Goal: Task Accomplishment & Management: Manage account settings

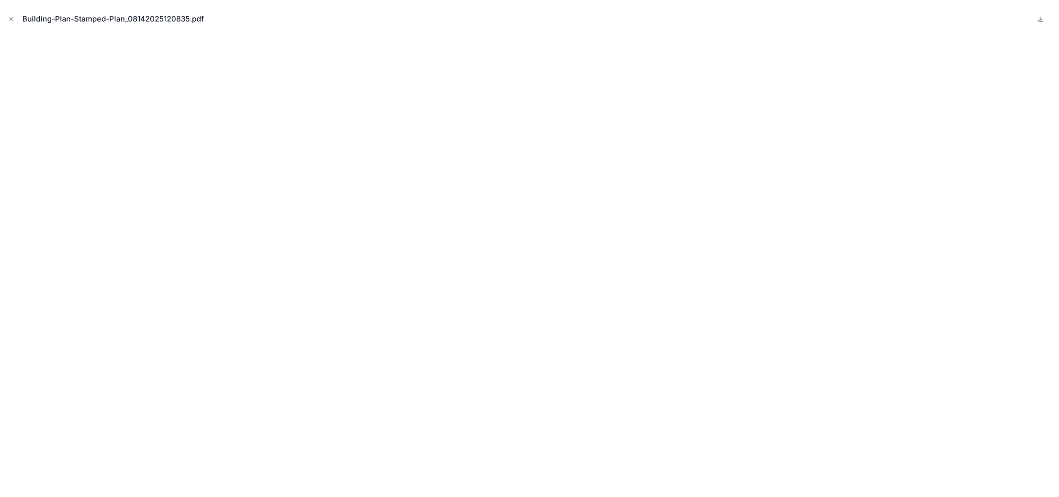
click at [10, 18] on icon "Close modal" at bounding box center [11, 19] width 6 height 6
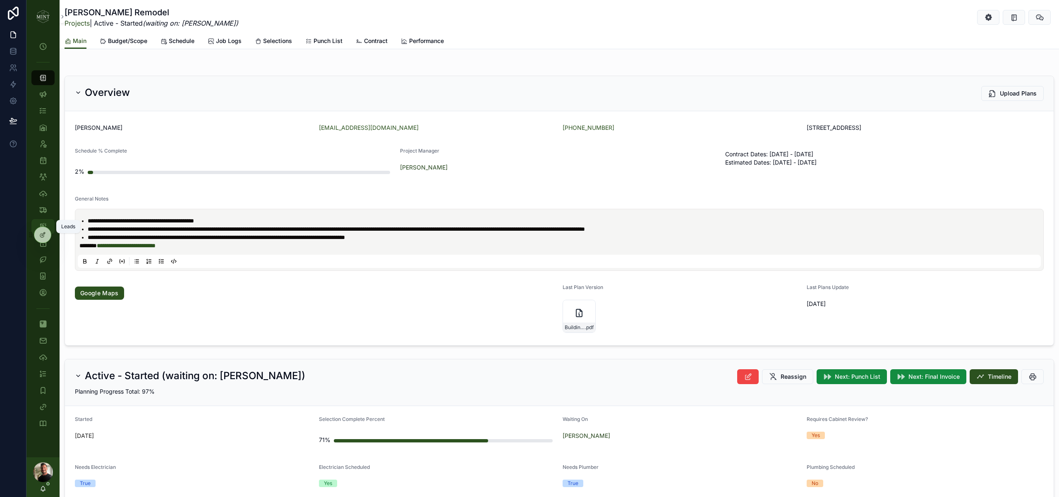
click at [47, 223] on icon "scrollable content" at bounding box center [43, 227] width 8 height 8
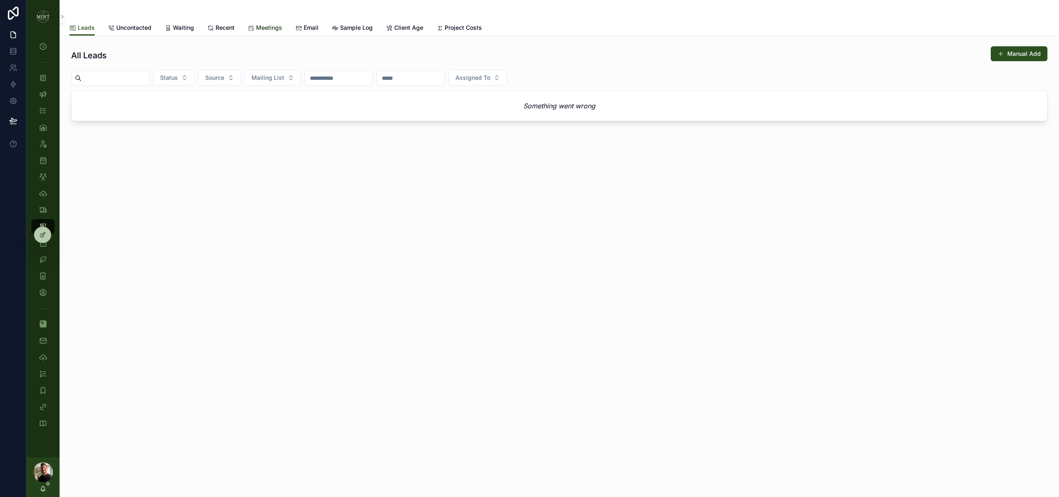
click at [265, 25] on span "Meetings" at bounding box center [269, 28] width 26 height 8
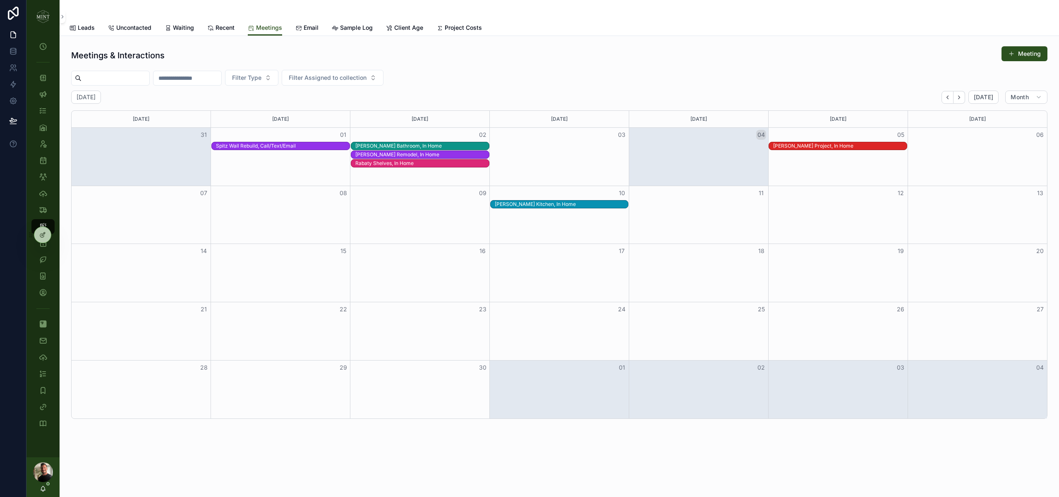
click at [816, 147] on div "Celedonio Project, In Home" at bounding box center [840, 146] width 134 height 7
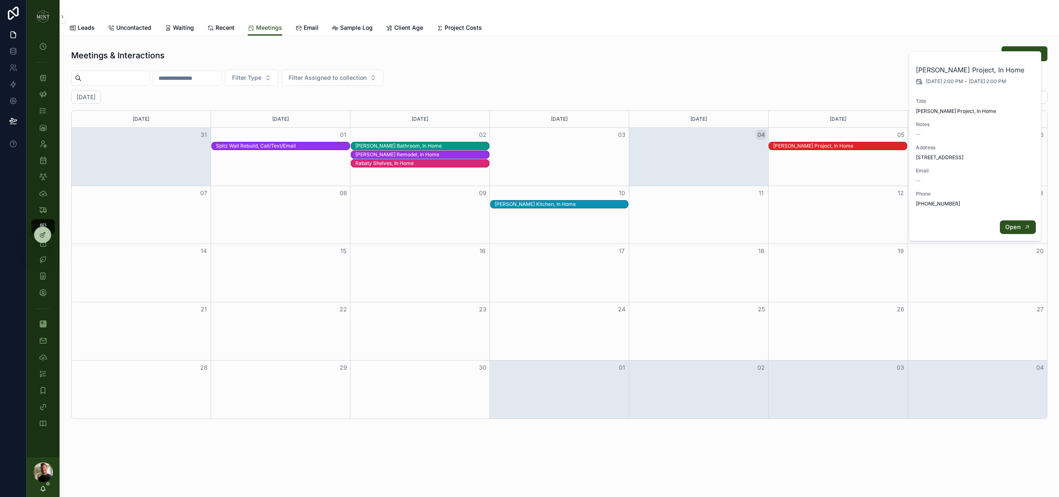
click at [1013, 224] on span "Open" at bounding box center [1013, 226] width 15 height 7
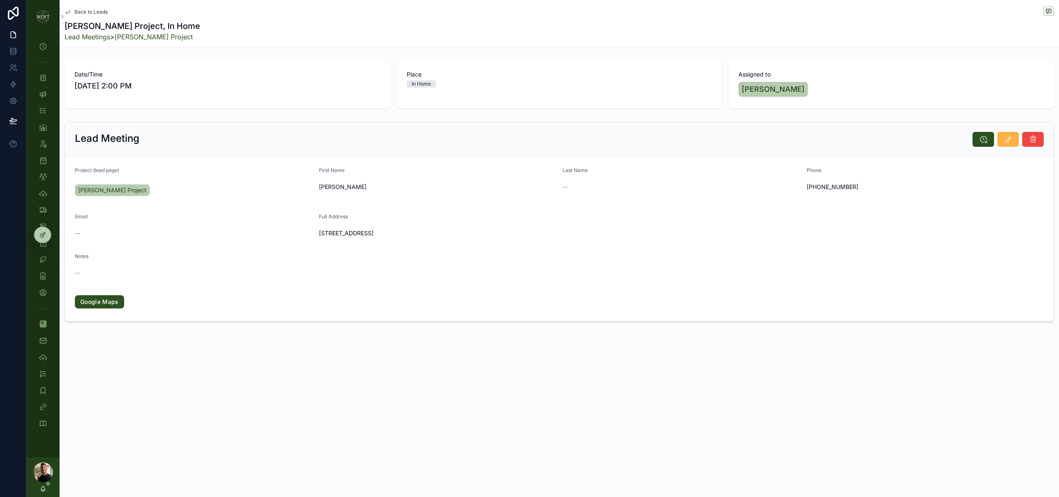
click at [1009, 143] on icon at bounding box center [1008, 139] width 8 height 8
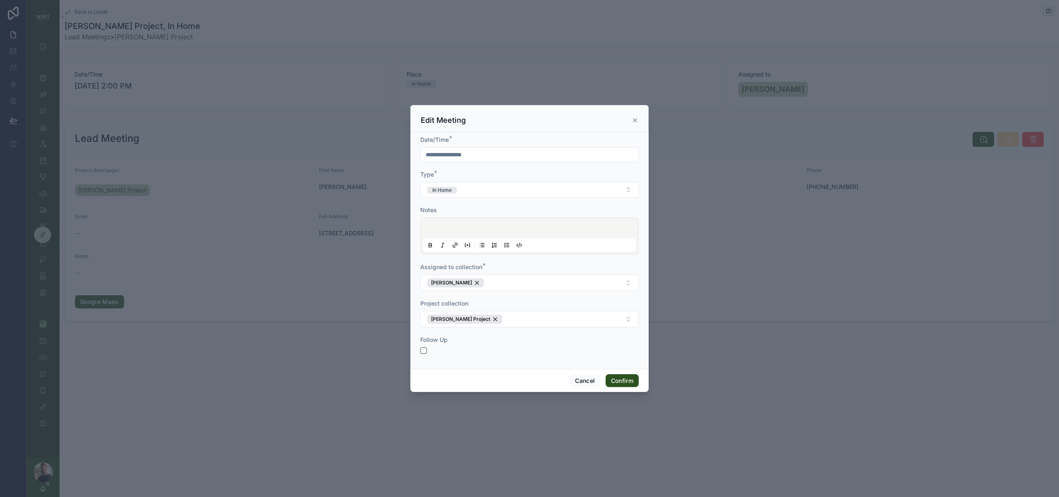
click at [433, 154] on input "**********" at bounding box center [530, 155] width 218 height 12
click at [562, 242] on button "12" at bounding box center [559, 241] width 15 height 15
type input "**********"
click at [636, 268] on div "Assigned to collection *" at bounding box center [529, 267] width 219 height 8
click at [632, 382] on button "Confirm" at bounding box center [622, 381] width 33 height 13
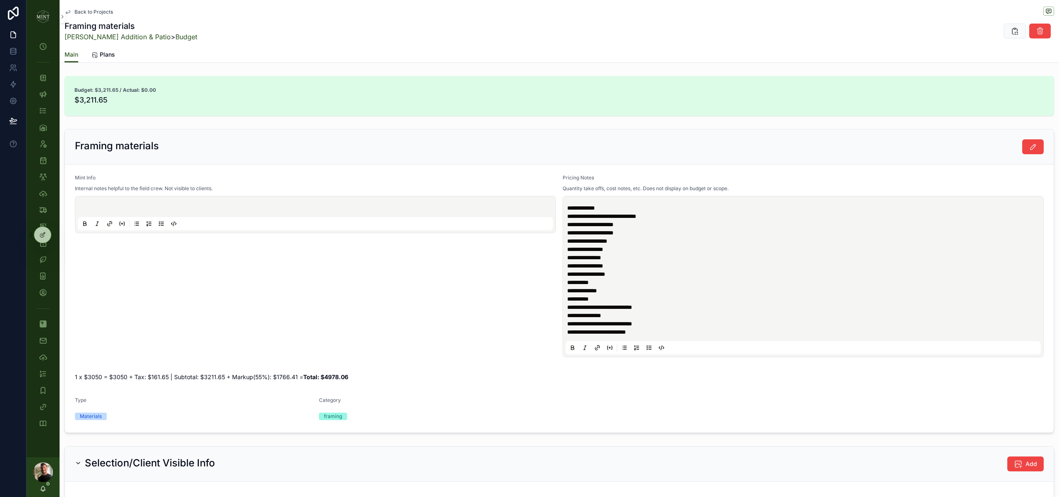
scroll to position [331, 0]
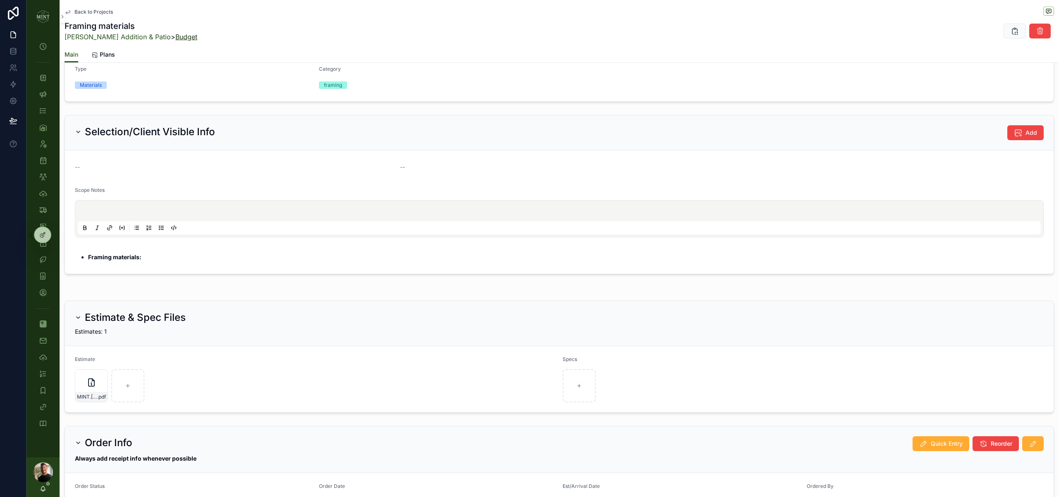
click at [175, 38] on link "Budget" at bounding box center [186, 37] width 22 height 8
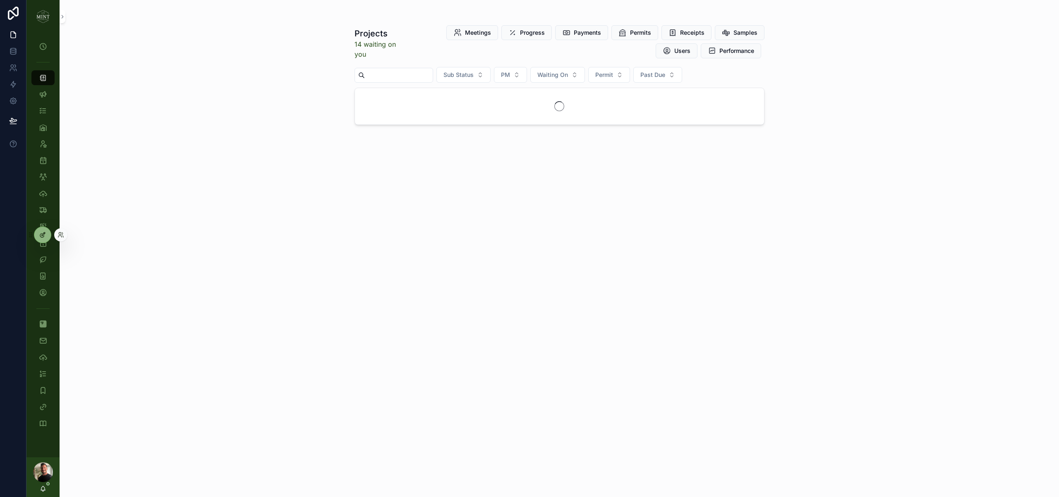
click at [48, 233] on div at bounding box center [42, 235] width 17 height 16
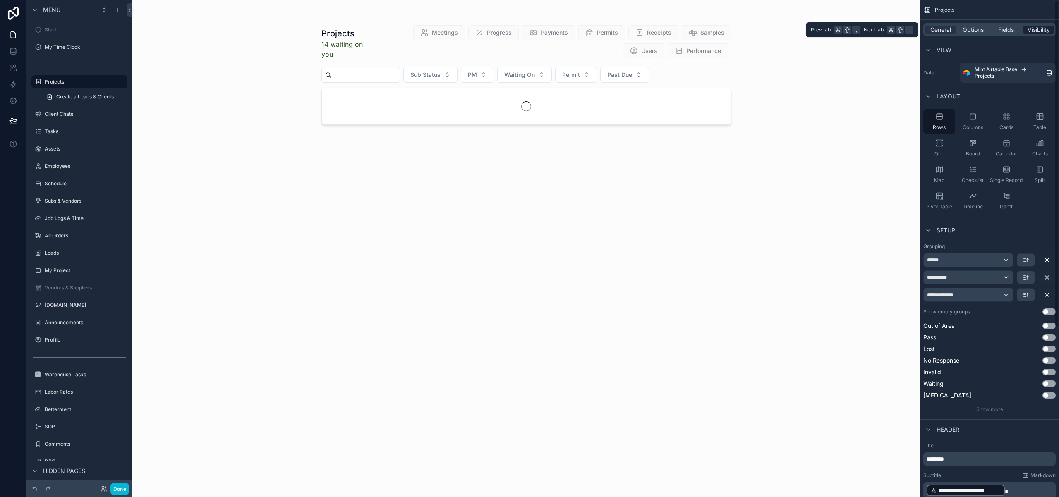
click at [1048, 31] on span "Visibility" at bounding box center [1039, 30] width 22 height 8
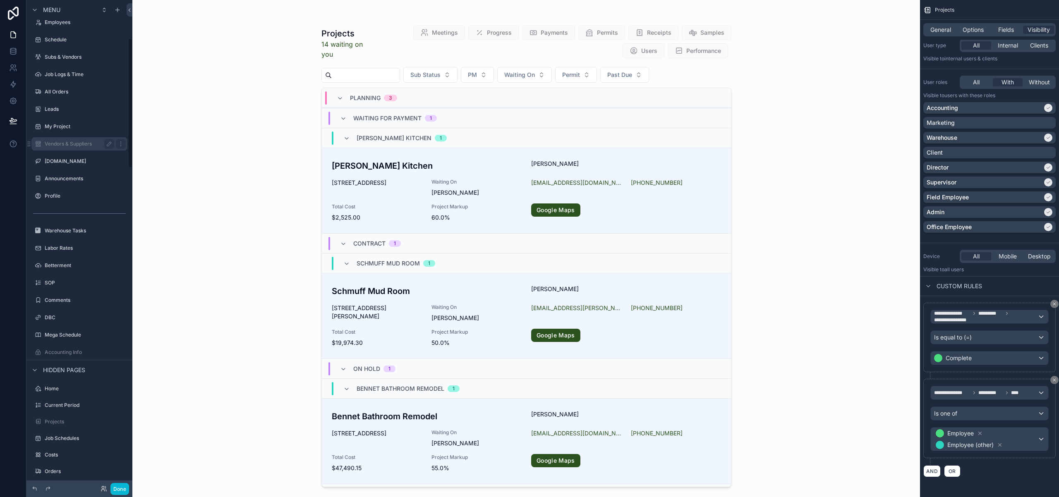
scroll to position [149, 0]
click at [62, 420] on label "Projects" at bounding box center [78, 417] width 66 height 7
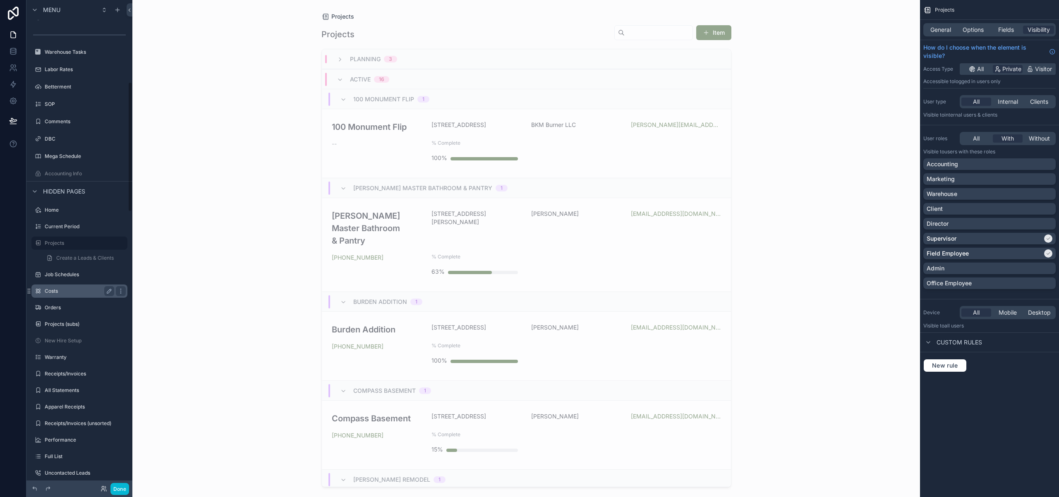
scroll to position [309, 0]
click at [66, 322] on label "Projects (subs)" at bounding box center [78, 323] width 66 height 7
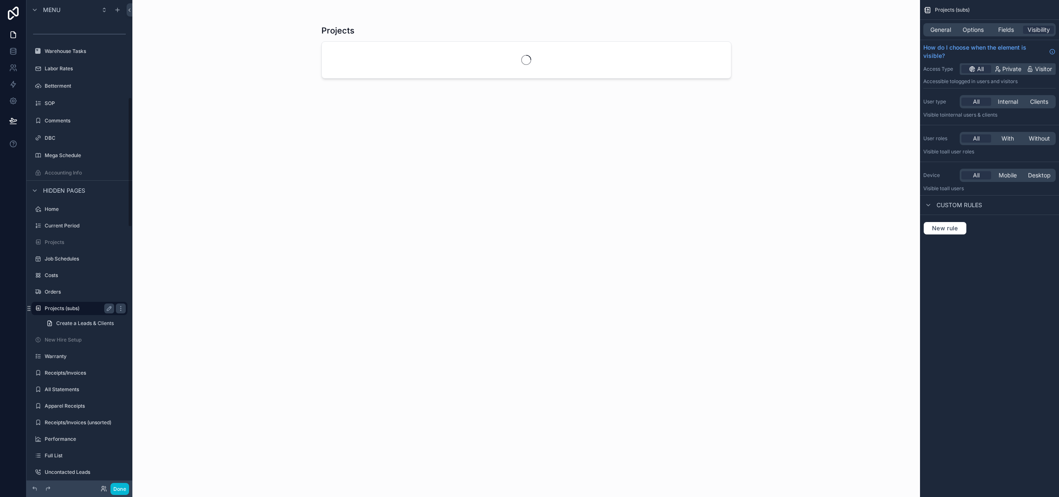
scroll to position [365, 0]
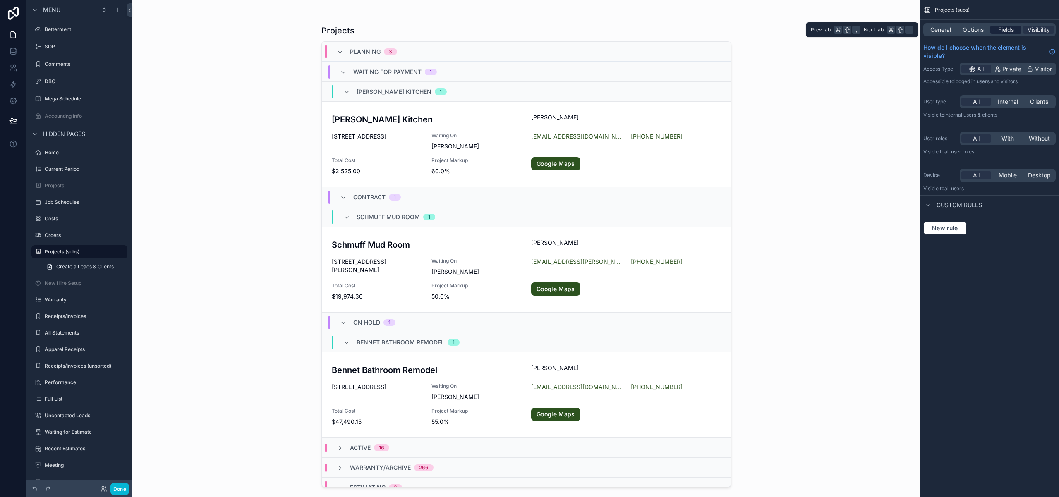
click at [1004, 30] on span "Fields" at bounding box center [1007, 30] width 16 height 8
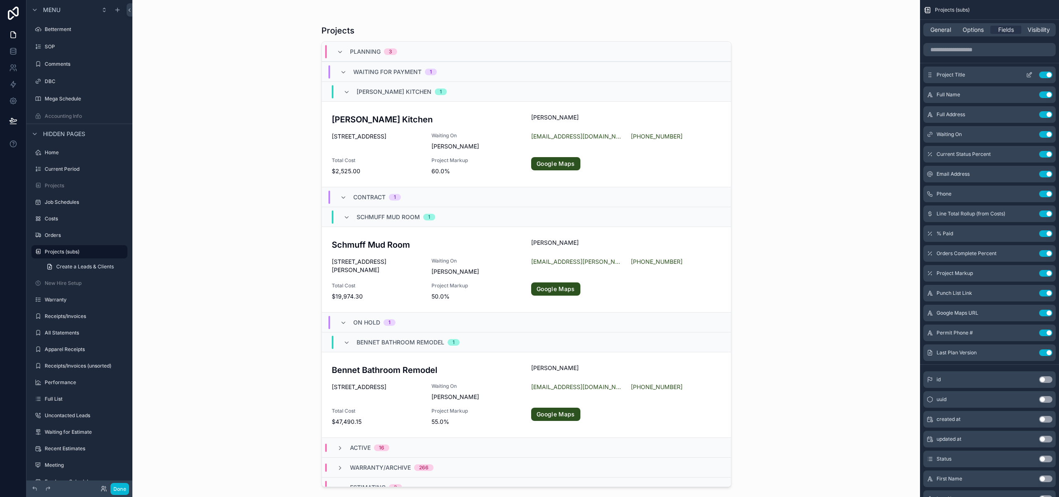
click at [1045, 75] on button "Use setting" at bounding box center [1046, 75] width 13 height 7
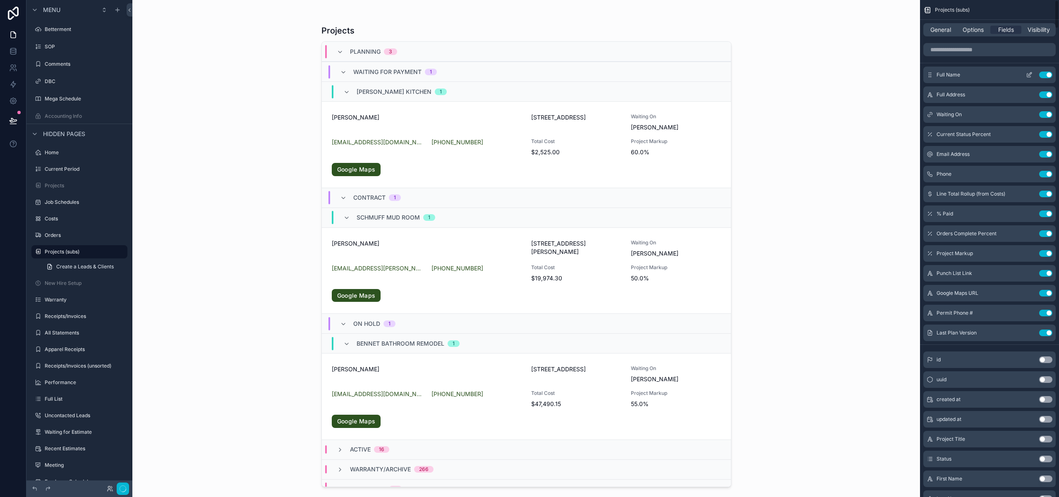
click at [1047, 77] on button "Use setting" at bounding box center [1046, 75] width 13 height 7
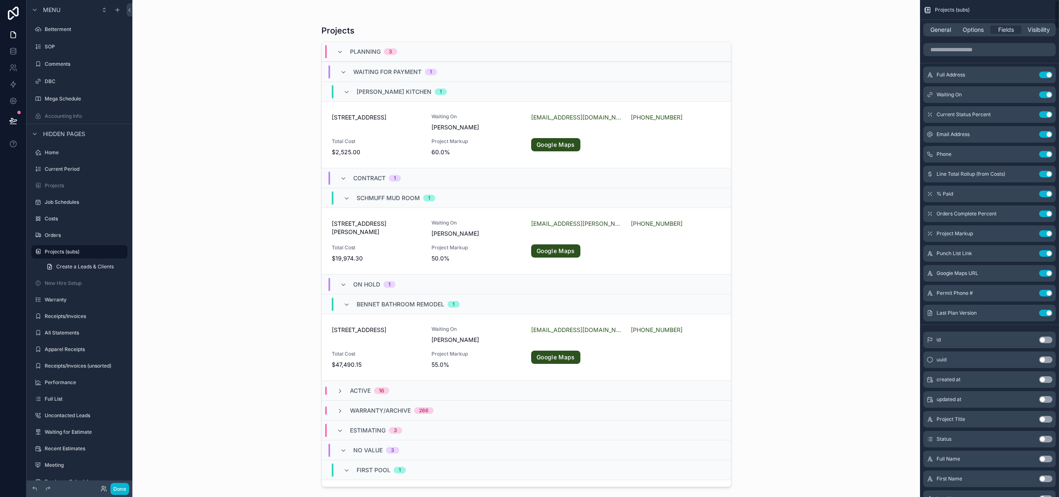
click at [1047, 77] on button "Use setting" at bounding box center [1046, 75] width 13 height 7
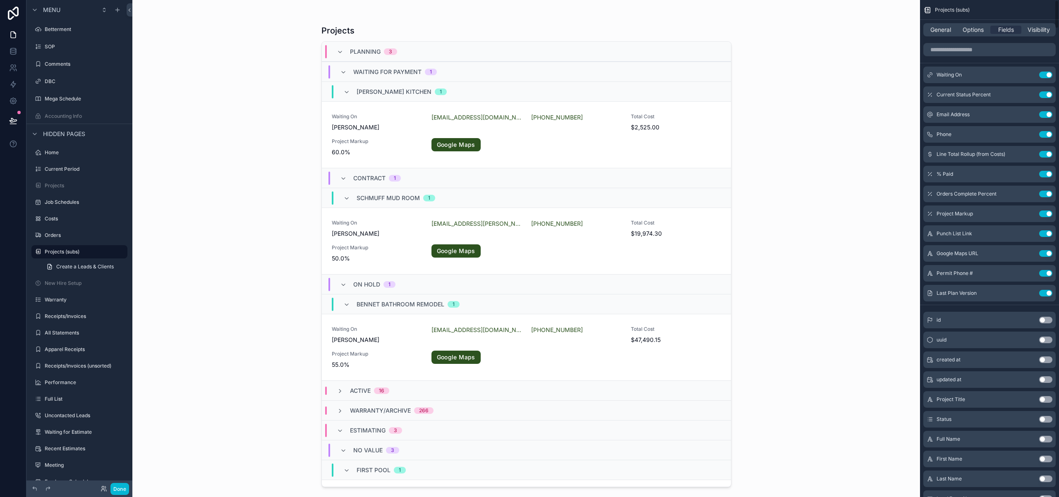
click at [1047, 77] on button "Use setting" at bounding box center [1046, 75] width 13 height 7
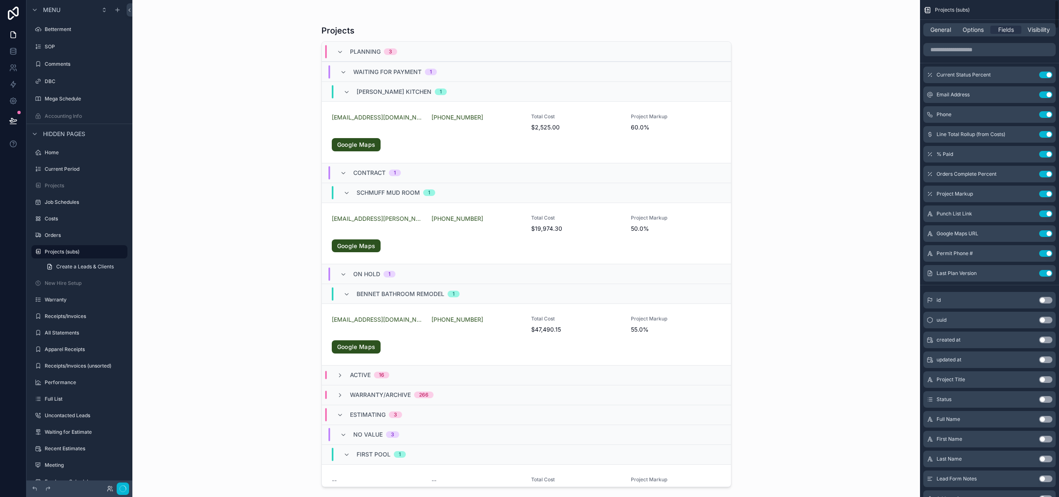
click at [1047, 77] on button "Use setting" at bounding box center [1046, 75] width 13 height 7
click at [1047, 91] on button "Use setting" at bounding box center [1046, 94] width 13 height 7
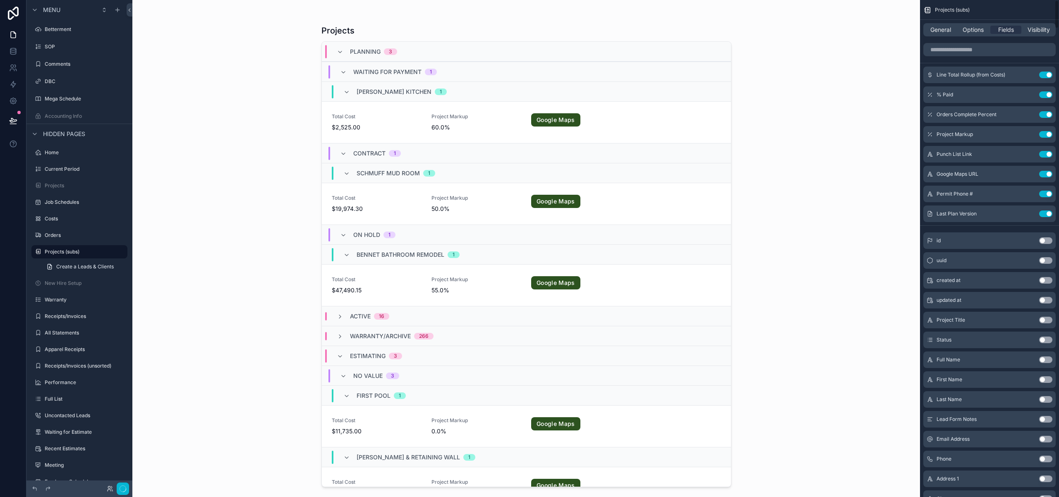
click at [1047, 77] on button "Use setting" at bounding box center [1046, 75] width 13 height 7
click at [1047, 91] on button "Use setting" at bounding box center [1046, 94] width 13 height 7
click at [1047, 111] on button "Use setting" at bounding box center [1046, 114] width 13 height 7
click at [1047, 131] on button "Use setting" at bounding box center [1046, 134] width 13 height 7
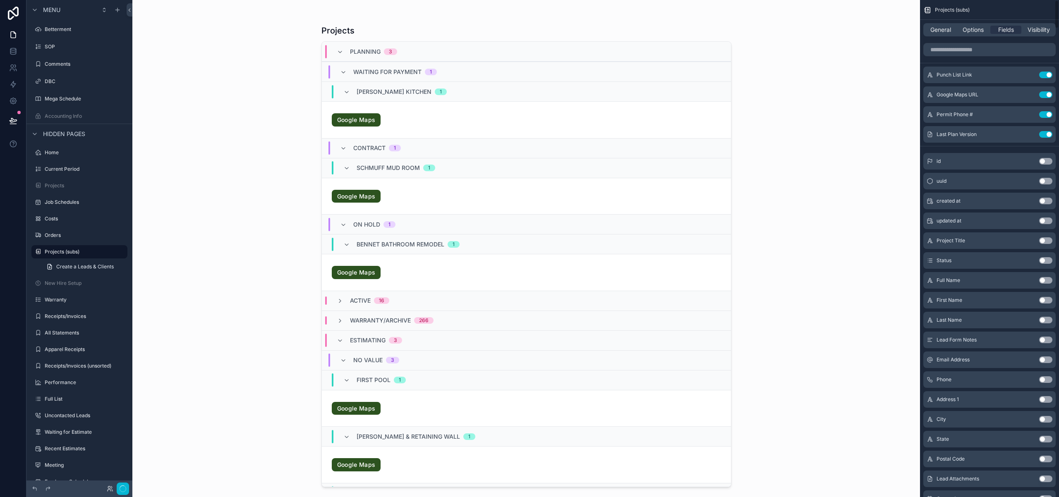
click at [1047, 77] on button "Use setting" at bounding box center [1046, 75] width 13 height 7
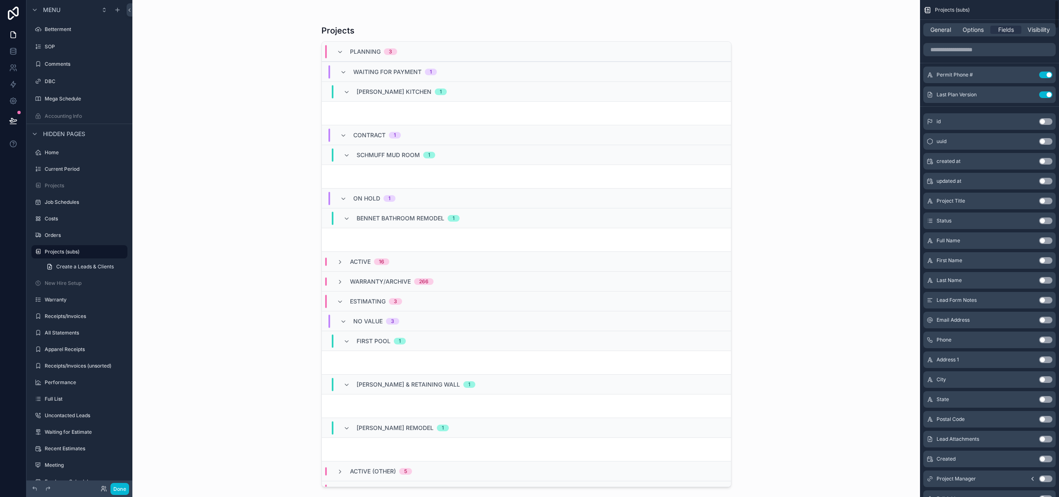
click at [1047, 77] on button "Use setting" at bounding box center [1046, 75] width 13 height 7
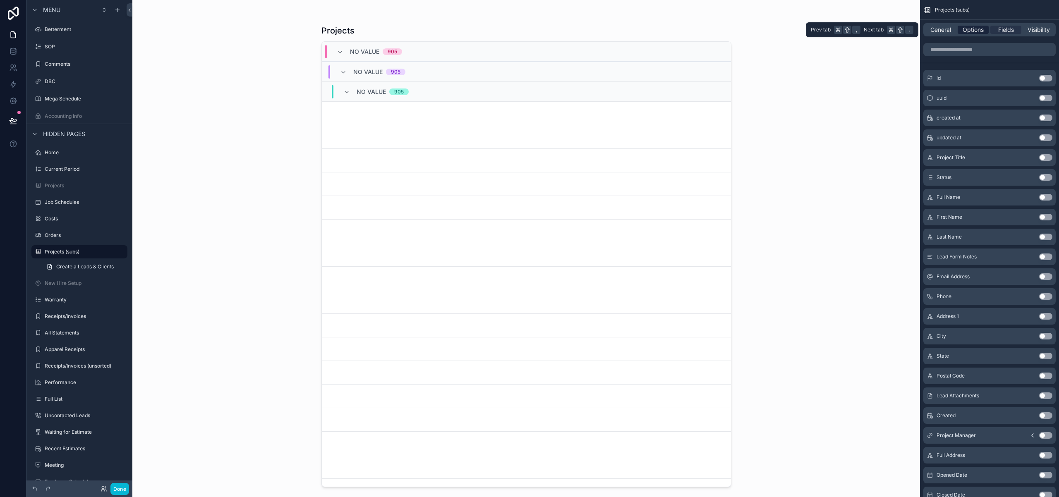
click at [976, 30] on span "Options" at bounding box center [973, 30] width 21 height 8
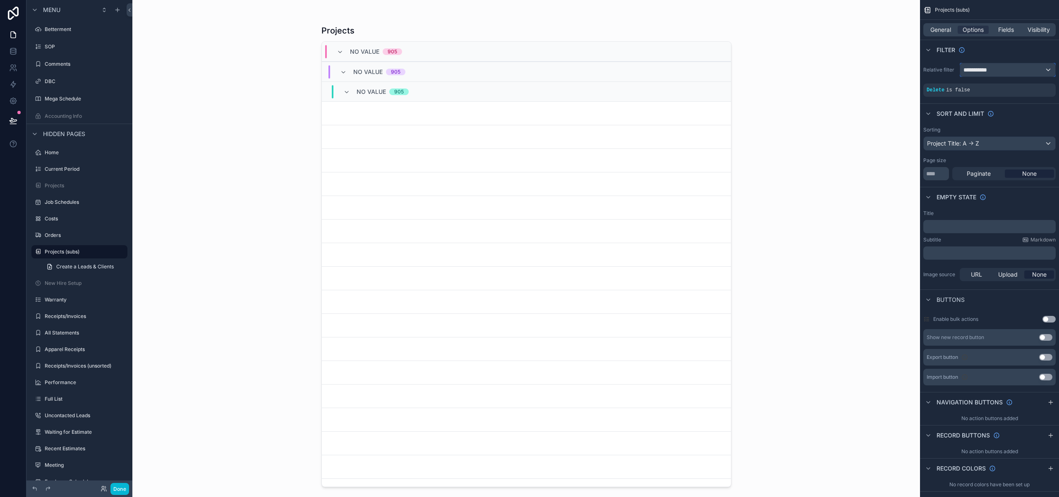
click at [1026, 70] on div "**********" at bounding box center [1008, 69] width 95 height 13
click at [937, 103] on div "scrollable content" at bounding box center [529, 248] width 1059 height 497
click at [1016, 84] on div "scrollable content" at bounding box center [1012, 85] width 12 height 12
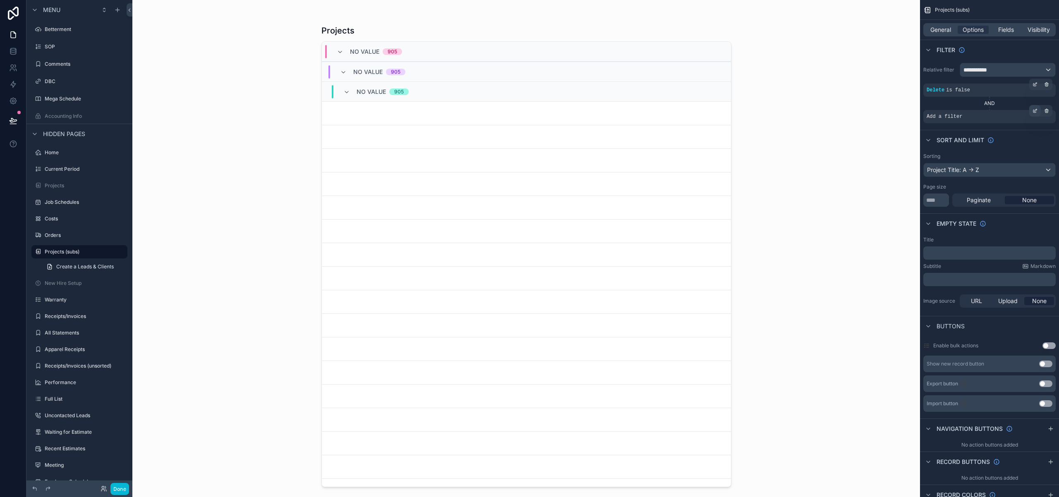
click at [1034, 112] on icon "scrollable content" at bounding box center [1035, 110] width 5 height 5
click at [862, 102] on div "Select a field" at bounding box center [843, 104] width 49 height 13
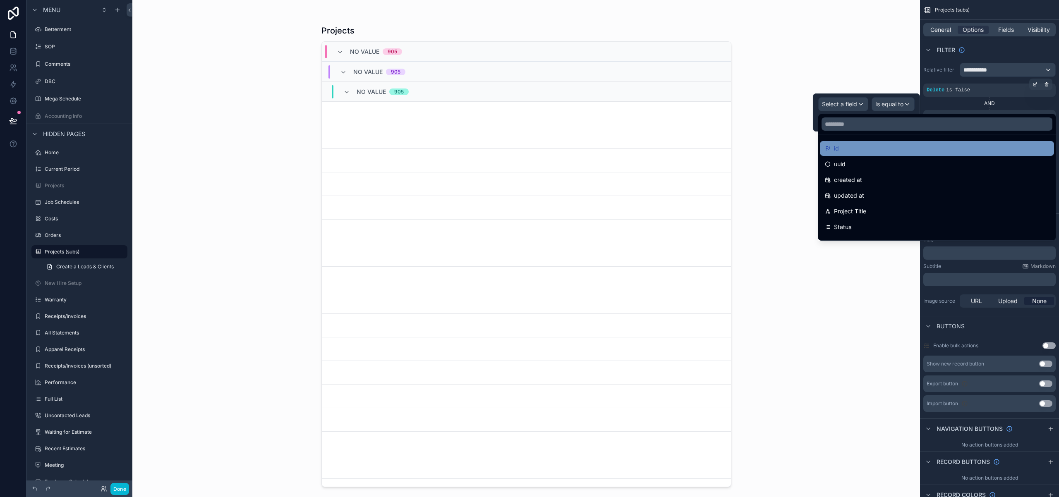
click at [861, 151] on div "id" at bounding box center [937, 149] width 224 height 10
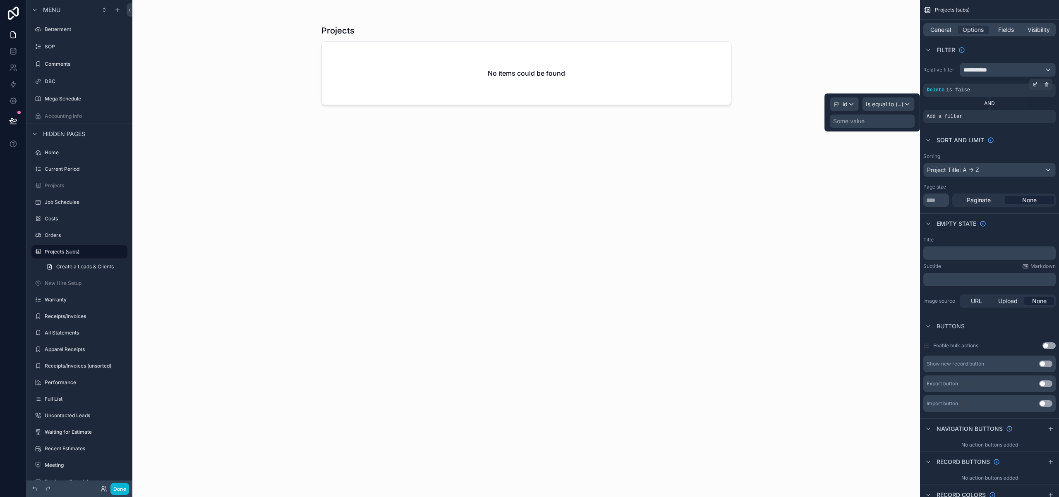
click at [874, 122] on div "Some value" at bounding box center [872, 121] width 85 height 13
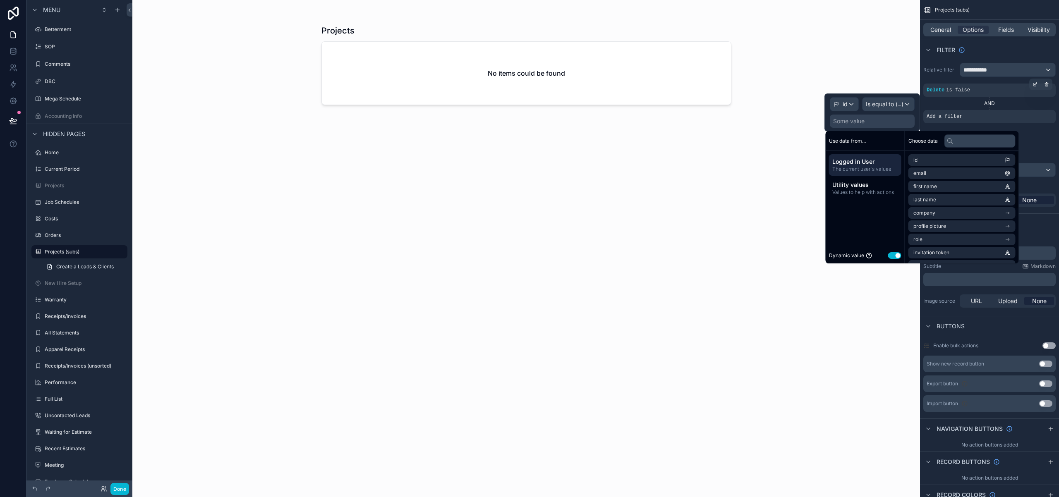
click at [891, 257] on button "Use setting" at bounding box center [895, 255] width 13 height 7
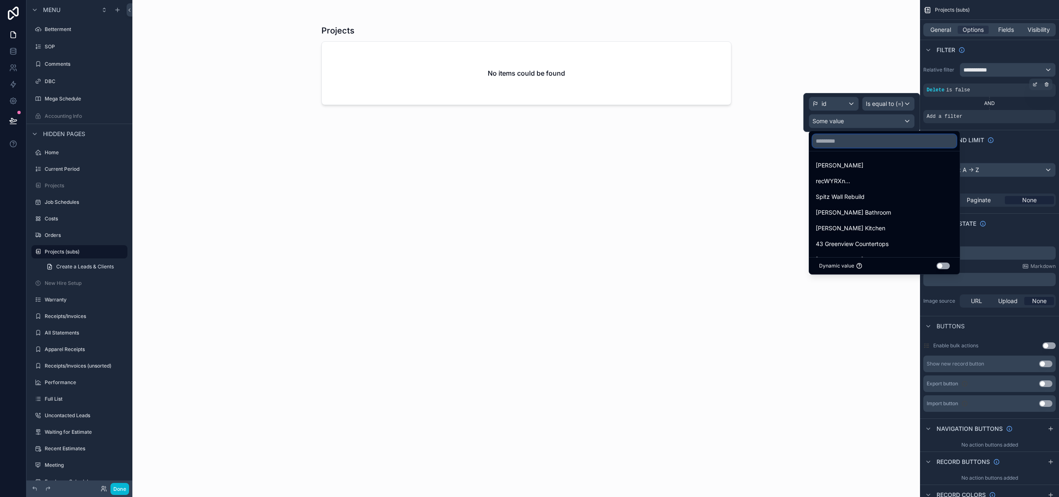
click at [844, 145] on input "text" at bounding box center [885, 141] width 144 height 13
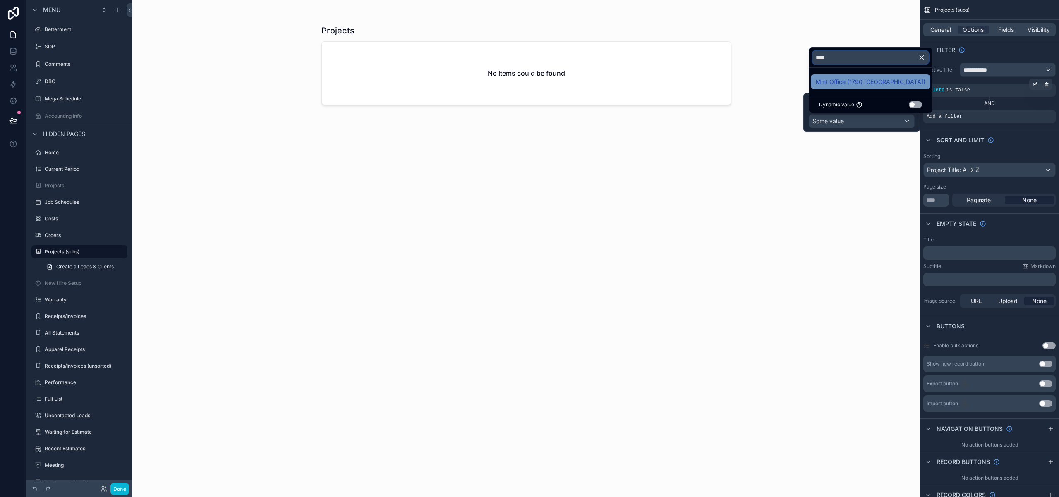
type input "****"
click at [841, 85] on span "Mint Office (1790 [GEOGRAPHIC_DATA])" at bounding box center [871, 82] width 110 height 10
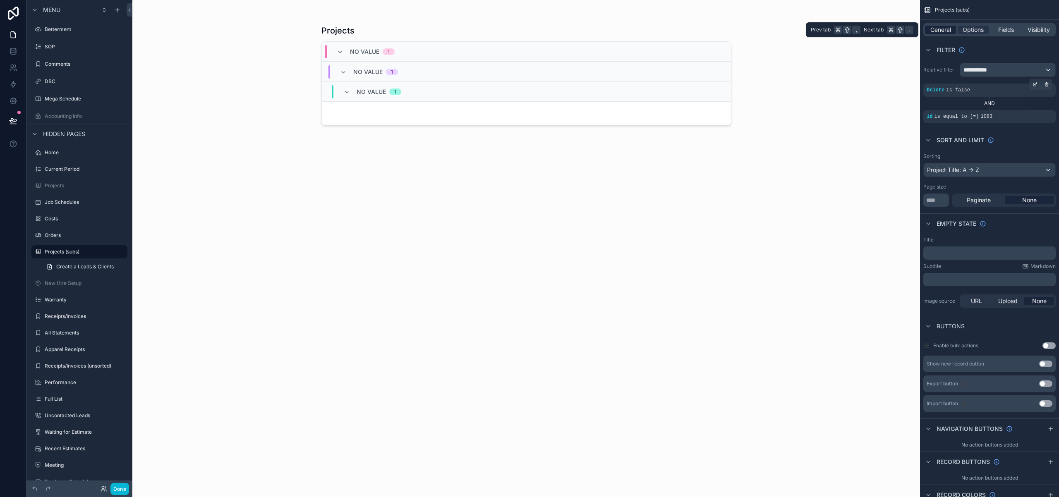
click at [942, 30] on span "General" at bounding box center [941, 30] width 21 height 8
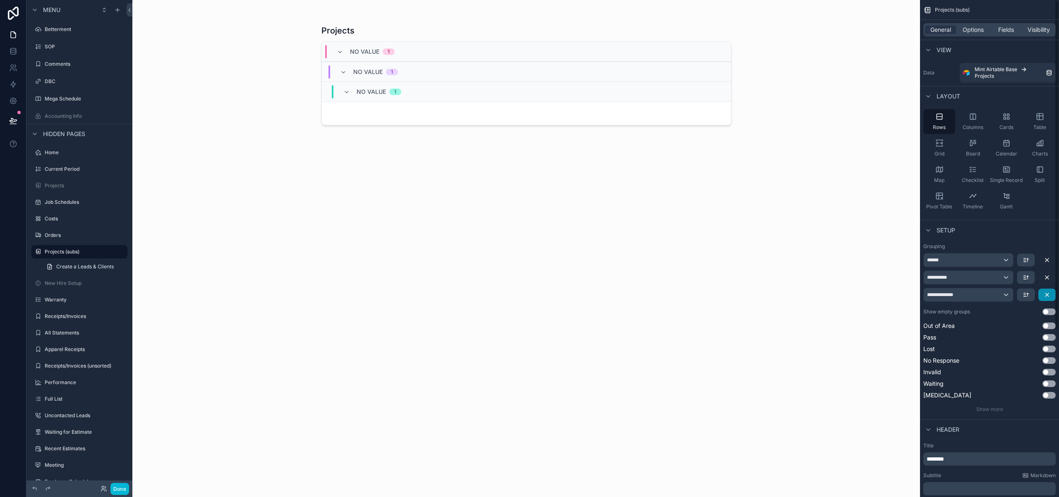
click at [1047, 298] on icon "scrollable content" at bounding box center [1047, 295] width 7 height 7
click at [1048, 281] on icon "scrollable content" at bounding box center [1047, 277] width 7 height 7
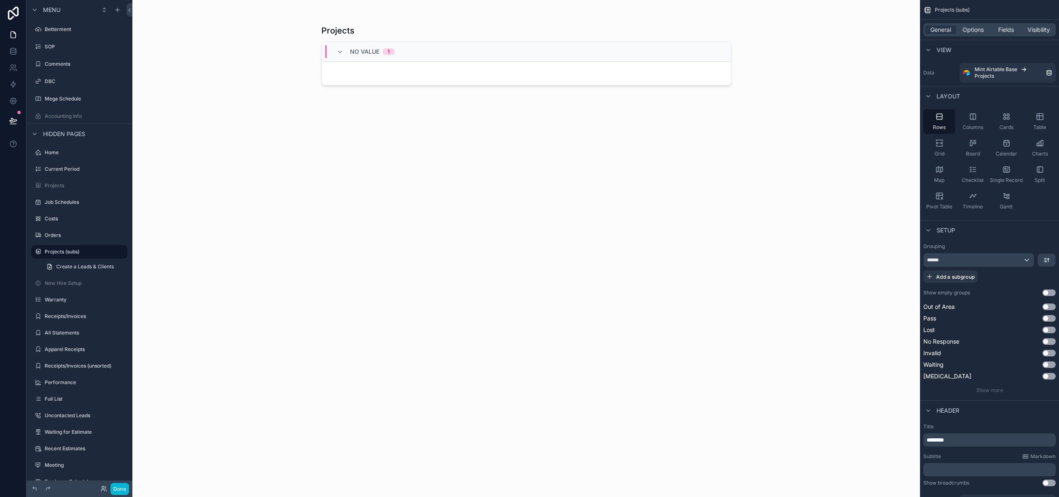
click at [386, 77] on div at bounding box center [526, 244] width 423 height 488
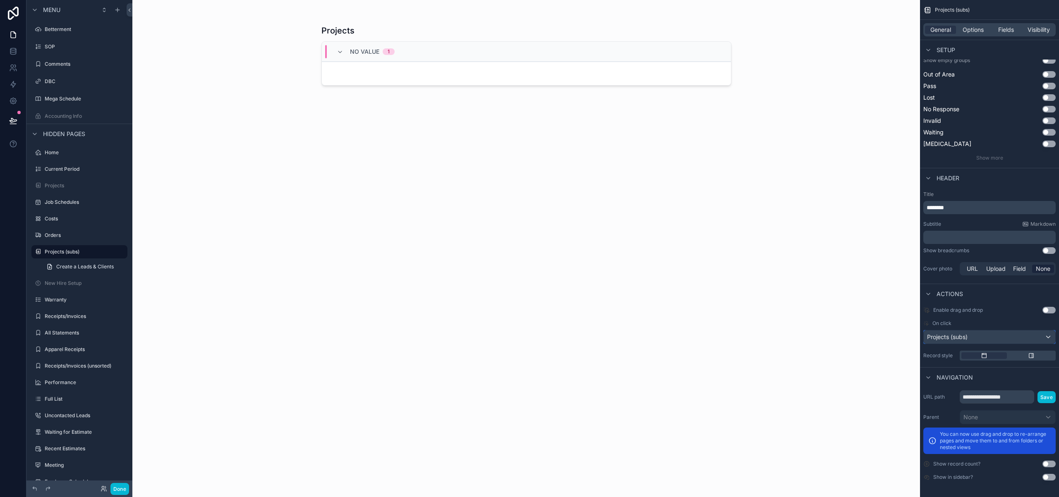
click at [1045, 335] on div "Projects (subs)" at bounding box center [990, 337] width 132 height 13
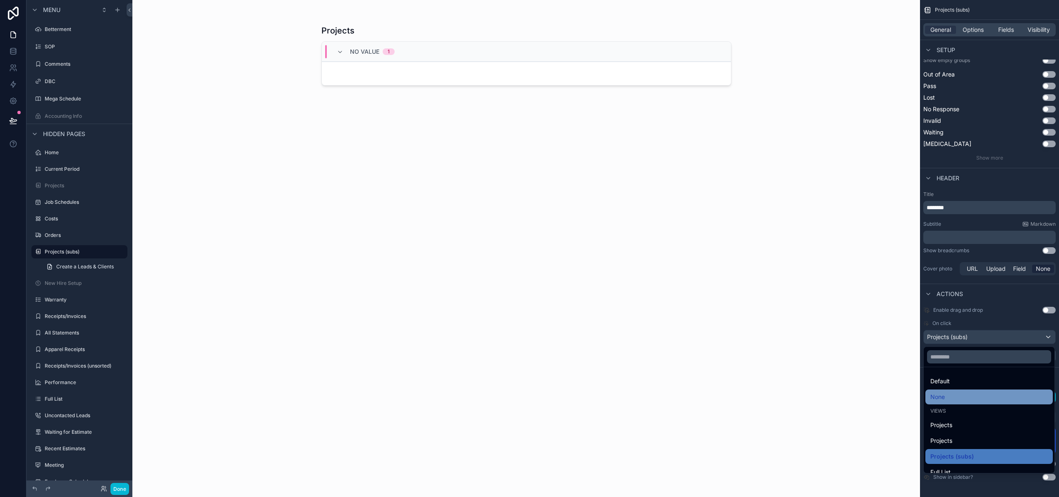
click at [946, 398] on div "None" at bounding box center [990, 397] width 118 height 10
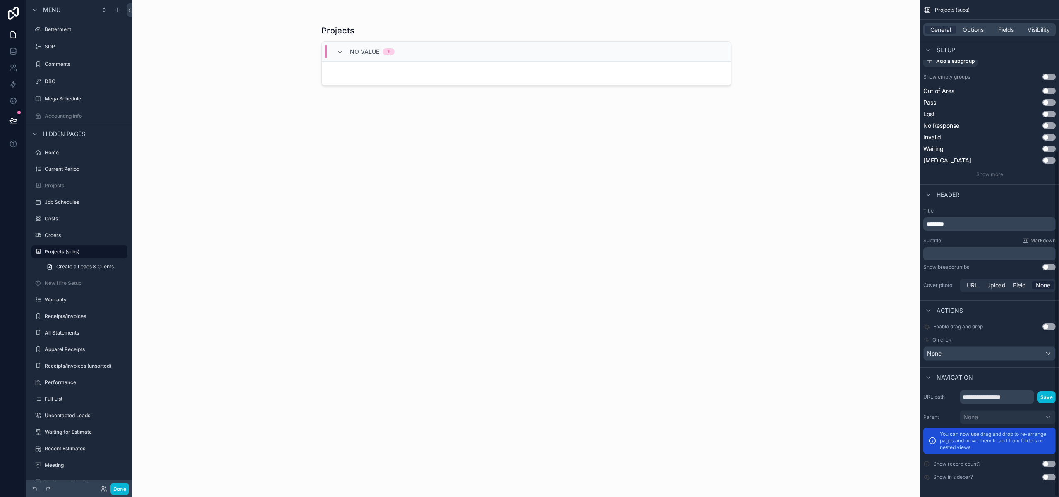
scroll to position [216, 0]
click at [361, 72] on div at bounding box center [526, 74] width 409 height 24
click at [343, 48] on div "No value 1" at bounding box center [366, 51] width 58 height 13
drag, startPoint x: 121, startPoint y: 488, endPoint x: 145, endPoint y: 473, distance: 28.5
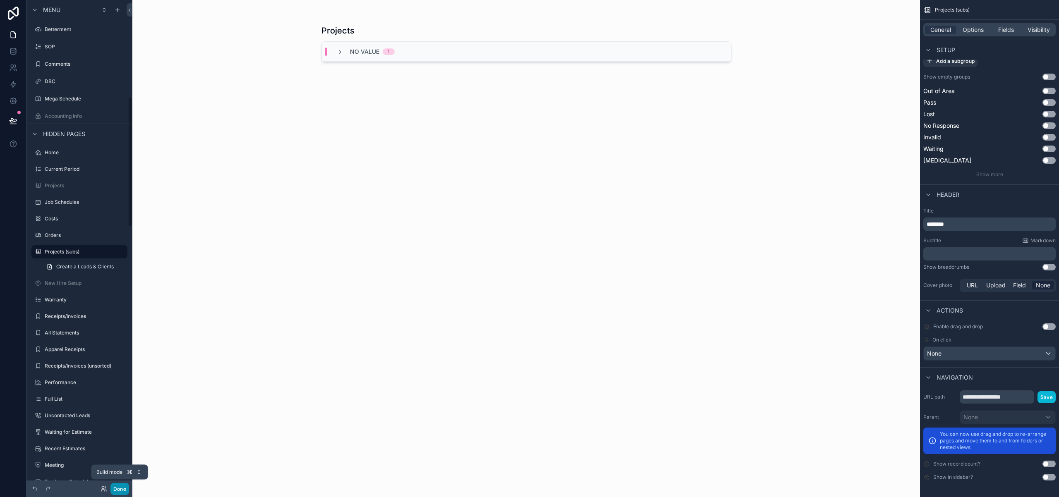
click at [121, 488] on button "Done" at bounding box center [119, 489] width 19 height 12
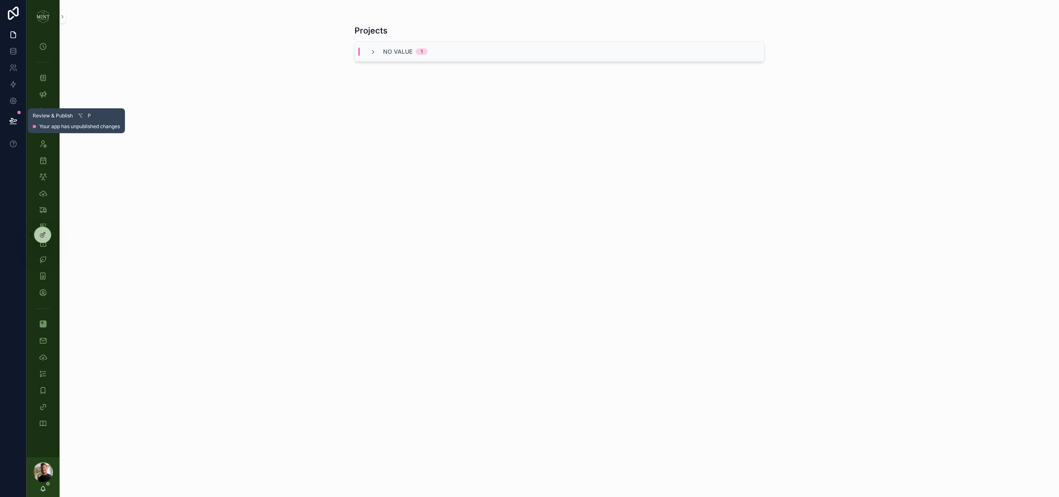
click at [14, 119] on icon at bounding box center [13, 121] width 8 height 8
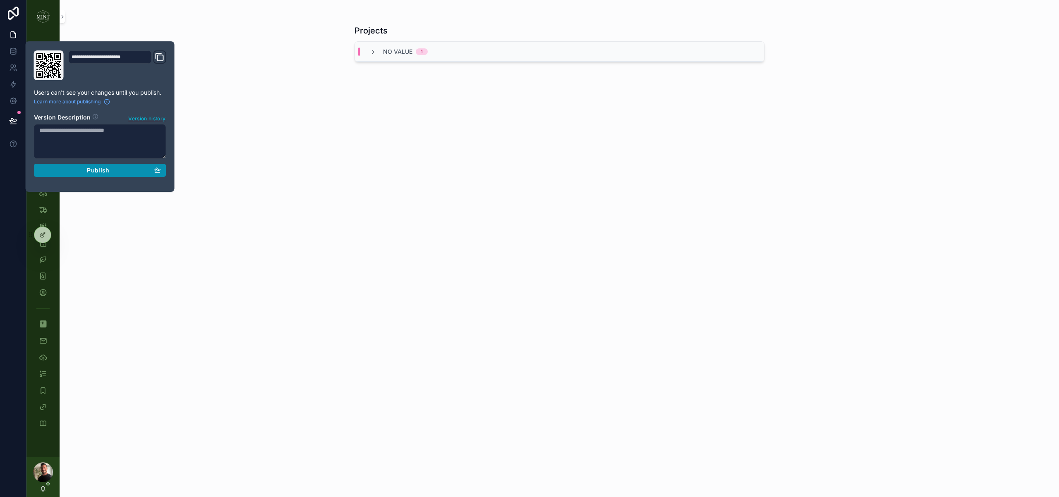
click at [92, 170] on span "Publish" at bounding box center [98, 170] width 22 height 7
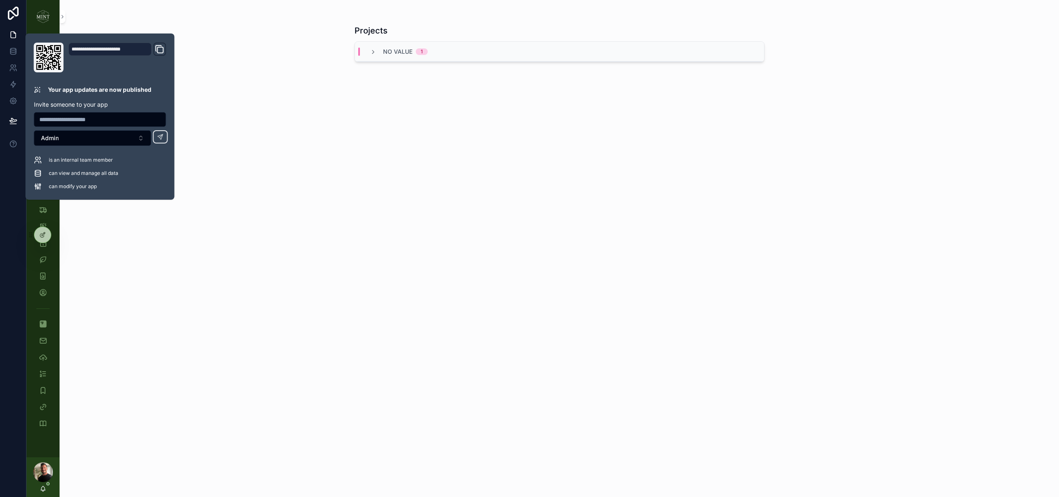
click at [216, 122] on div "Projects No value 1" at bounding box center [560, 248] width 1000 height 497
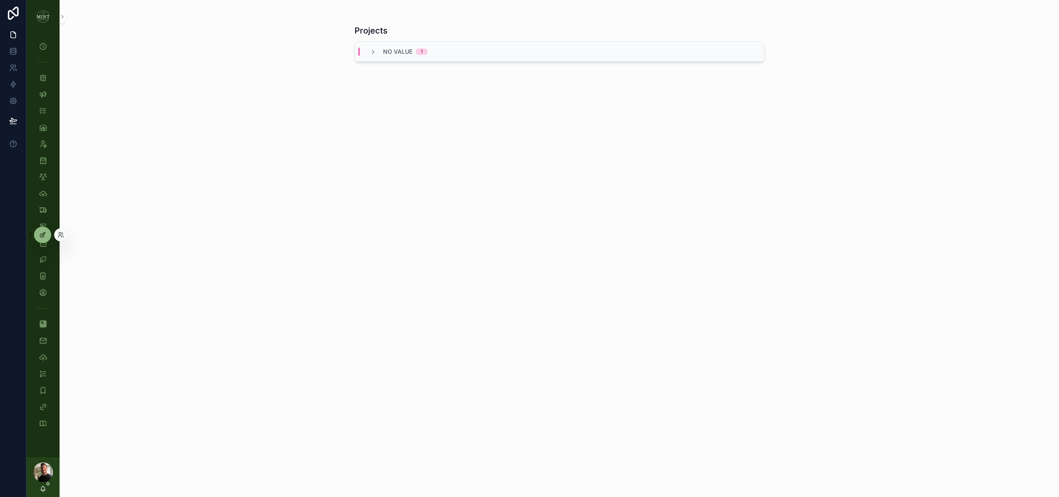
click at [43, 235] on icon at bounding box center [43, 234] width 3 height 3
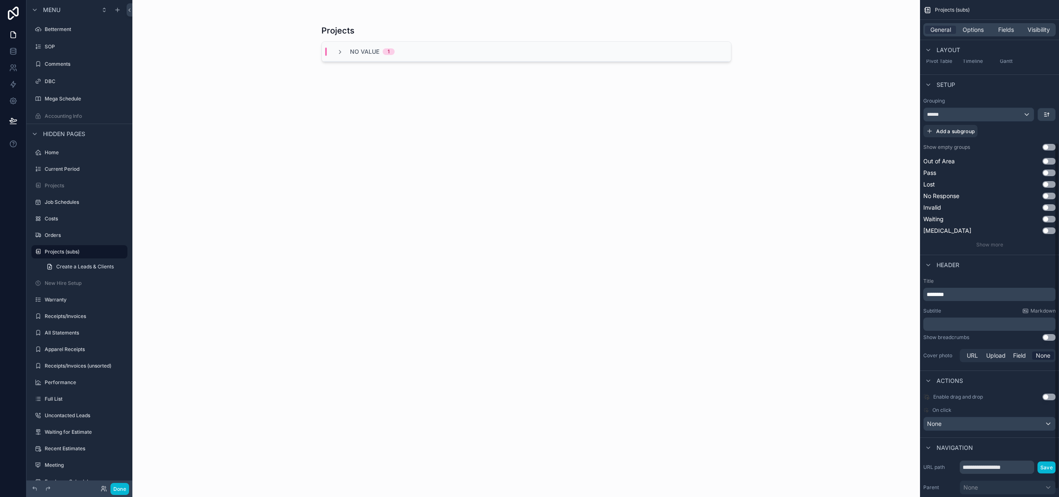
scroll to position [216, 0]
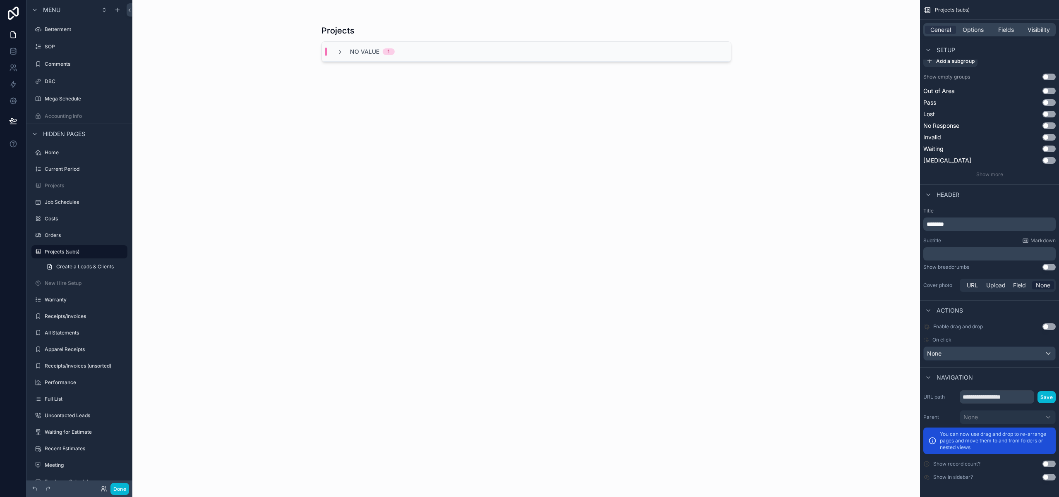
click at [961, 223] on p "********" at bounding box center [990, 224] width 127 height 8
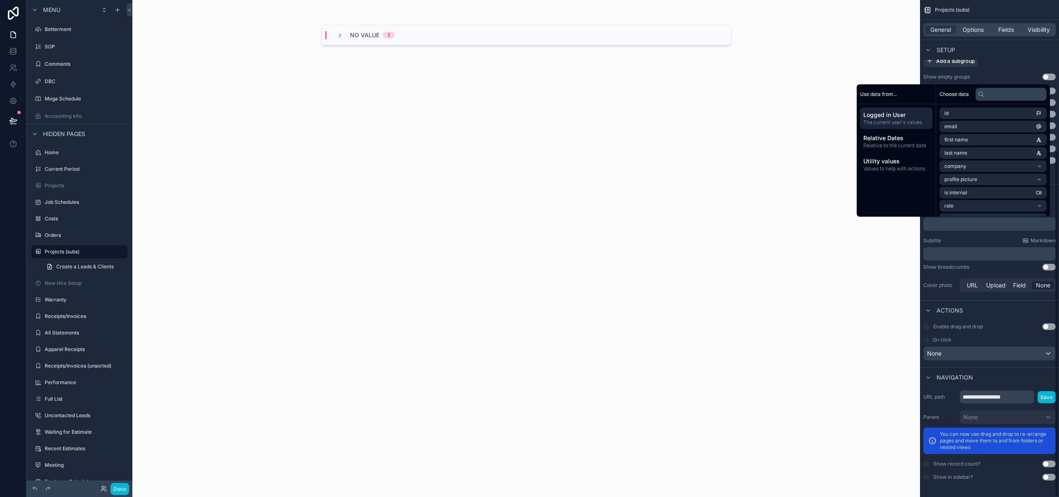
click at [960, 237] on div "Title ﻿ Subtitle Markdown ﻿ Show breadcrumbs Use setting Cover photo URL Upload…" at bounding box center [989, 250] width 139 height 93
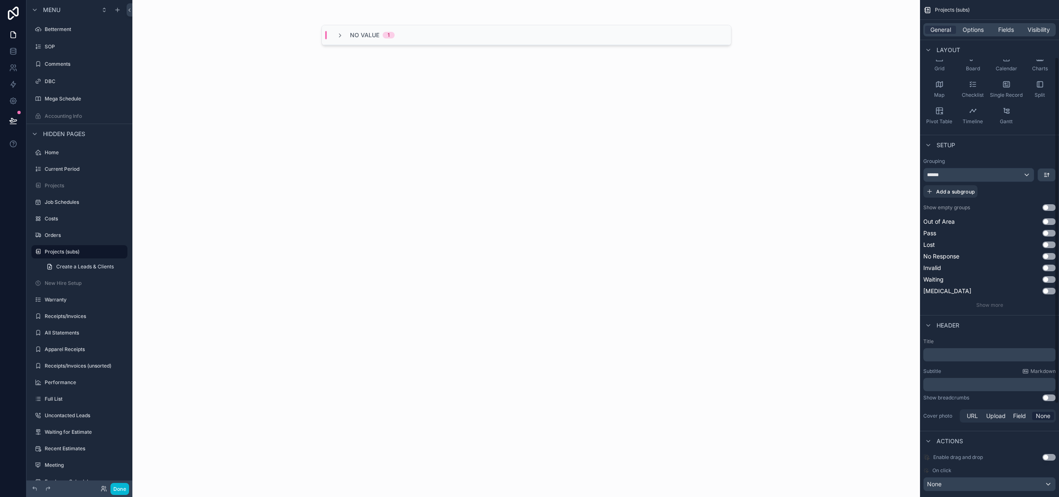
scroll to position [76, 0]
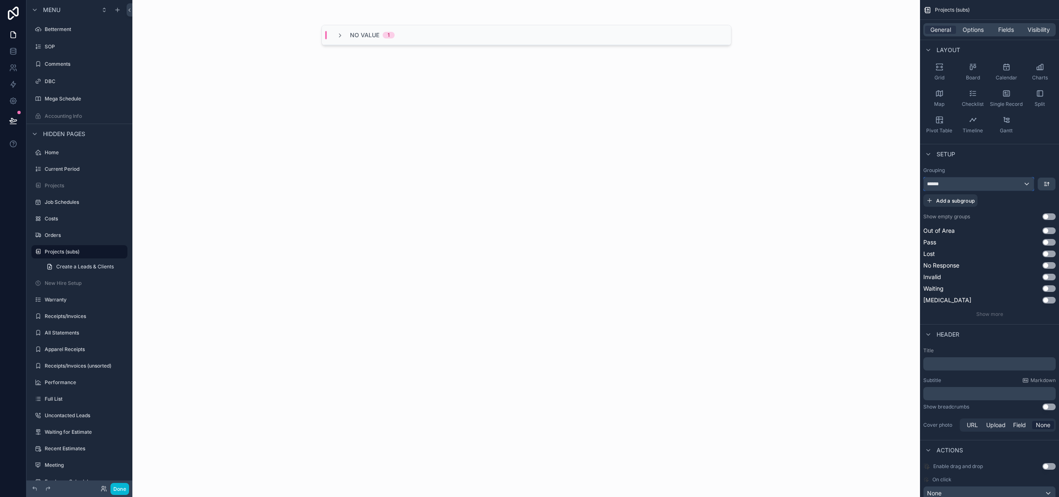
click at [1026, 183] on div "******" at bounding box center [979, 184] width 110 height 13
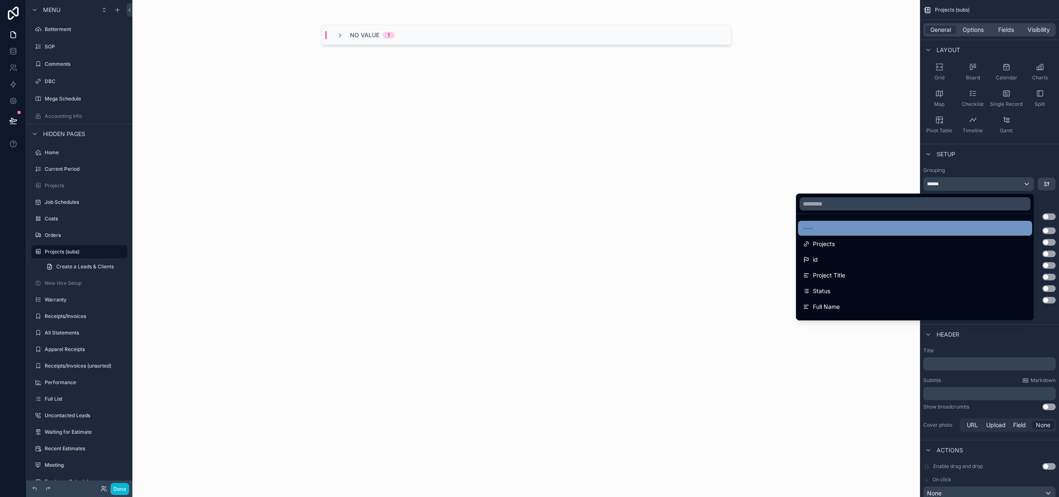
click at [915, 230] on div "----" at bounding box center [915, 228] width 224 height 10
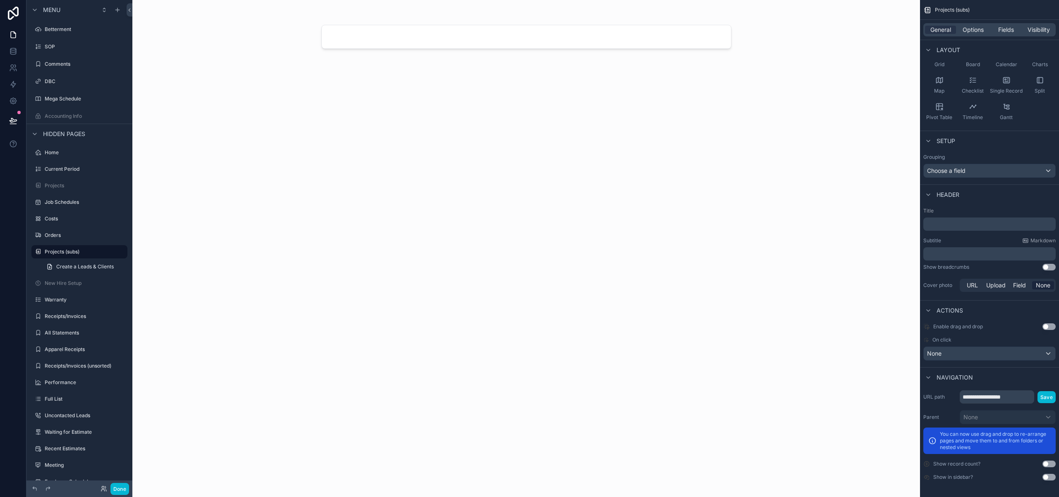
scroll to position [0, 0]
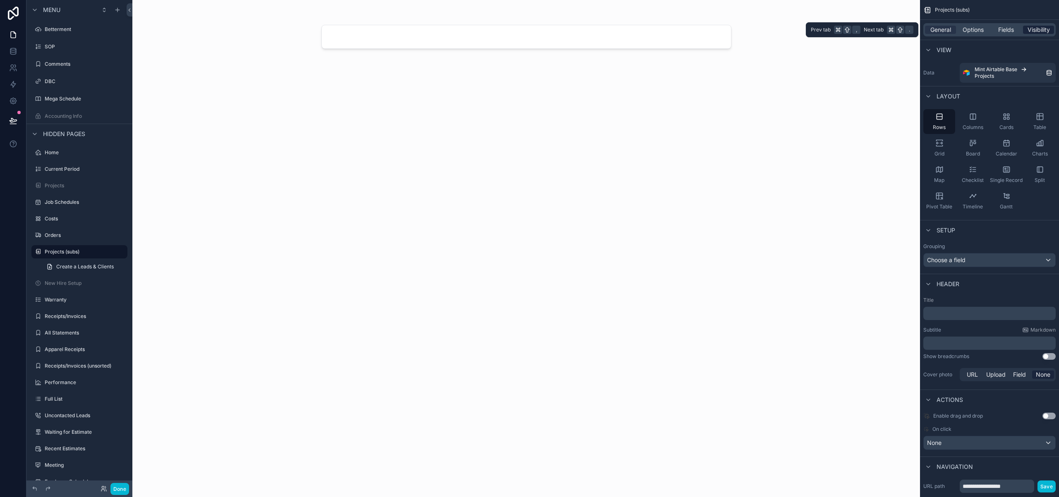
click at [1037, 34] on span "Visibility" at bounding box center [1039, 30] width 22 height 8
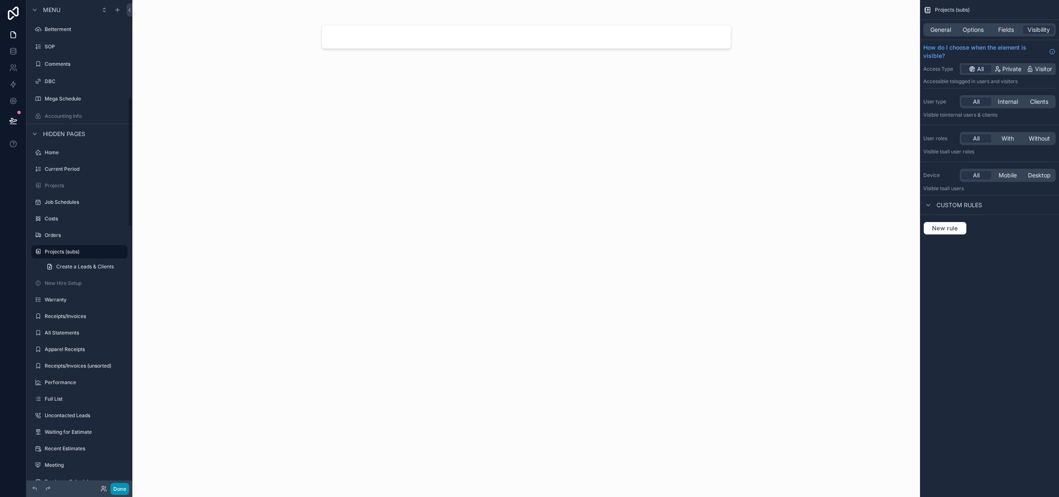
click at [117, 490] on button "Done" at bounding box center [119, 489] width 19 height 12
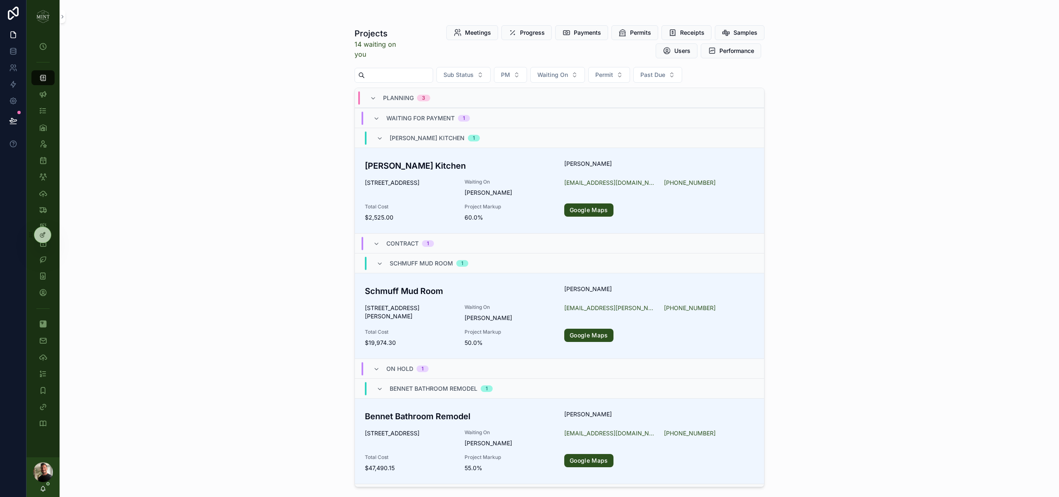
click at [405, 78] on input "text" at bounding box center [399, 76] width 68 height 12
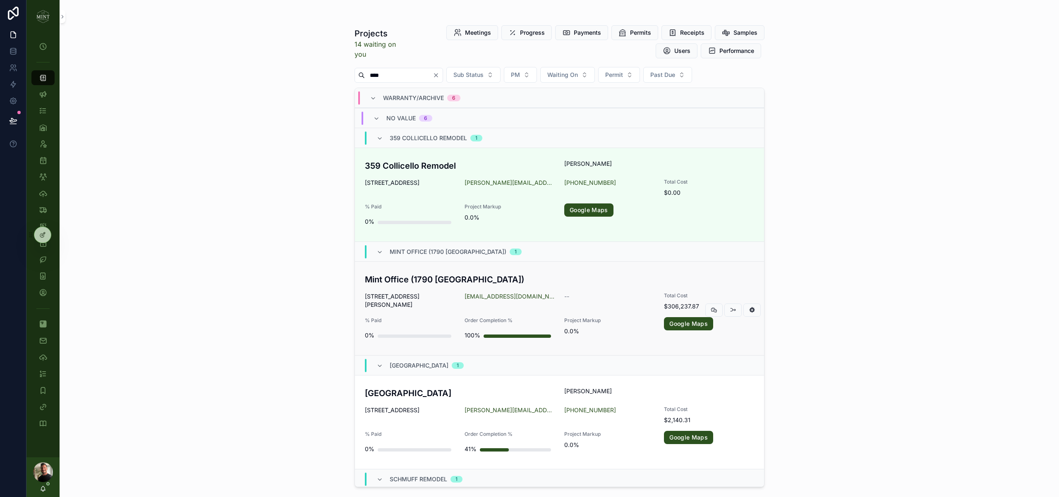
type input "****"
click at [407, 285] on h3 "Mint Office (1790 [GEOGRAPHIC_DATA])" at bounding box center [460, 280] width 190 height 12
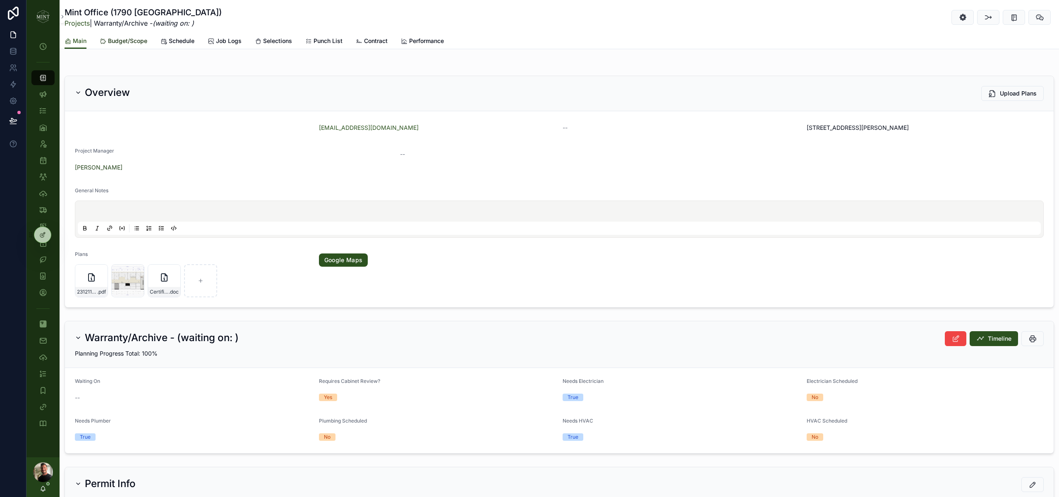
click at [119, 42] on span "Budget/Scope" at bounding box center [127, 41] width 39 height 8
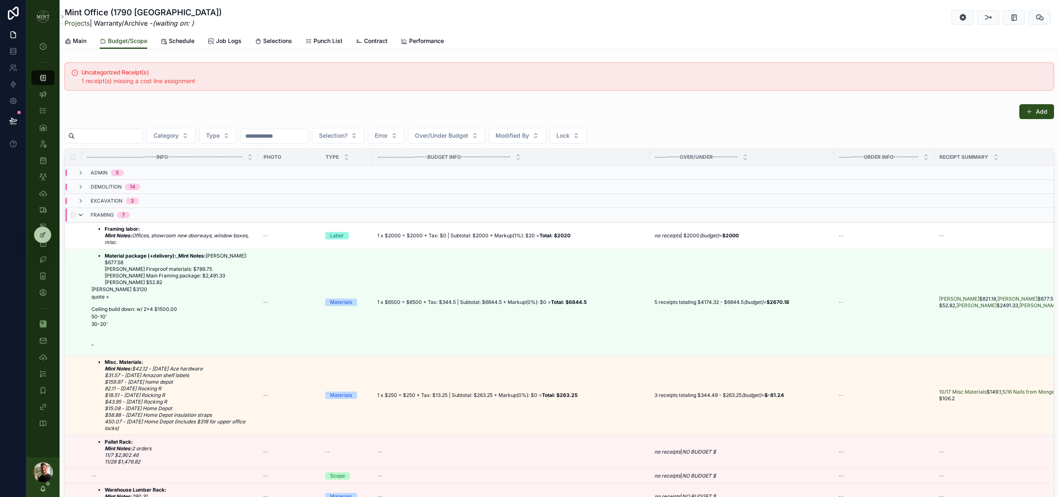
click at [82, 214] on icon at bounding box center [80, 215] width 7 height 7
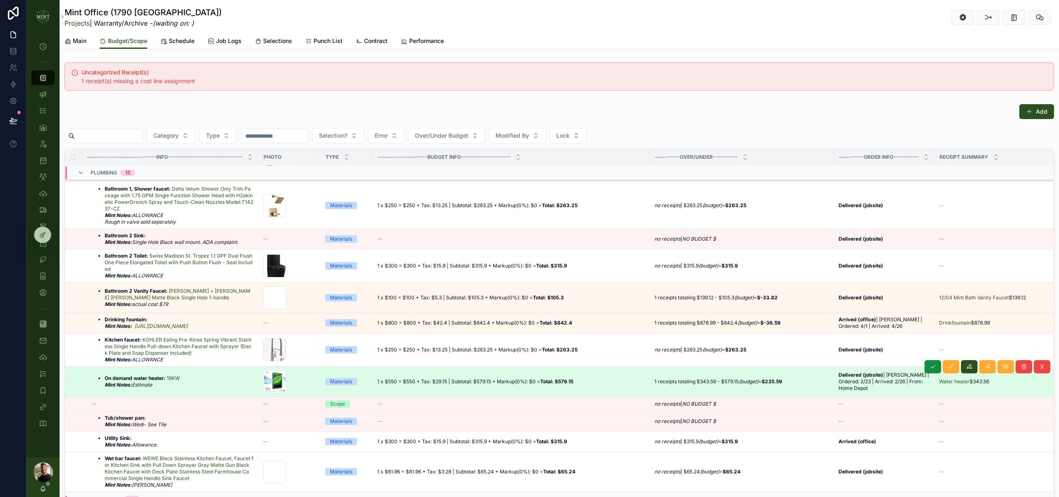
scroll to position [262, 0]
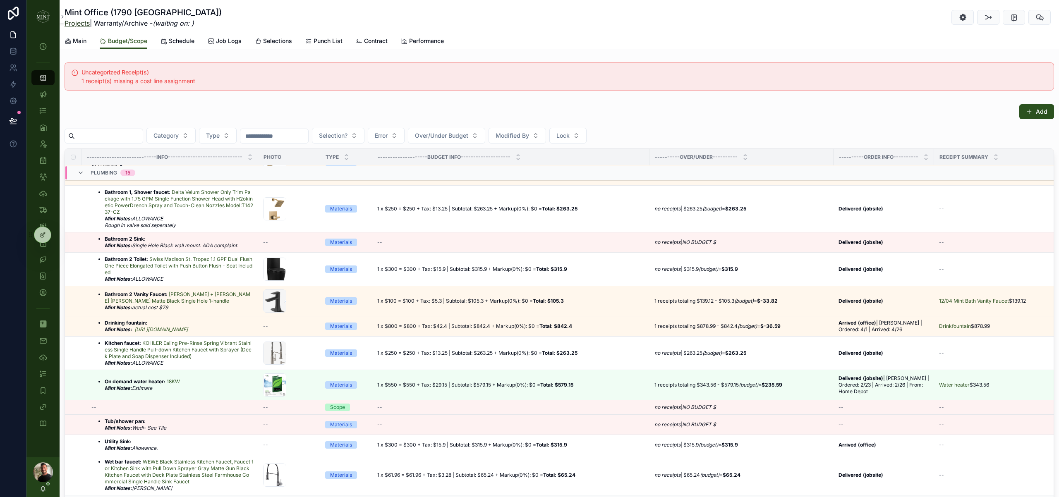
click at [79, 21] on link "Projects" at bounding box center [77, 23] width 25 height 8
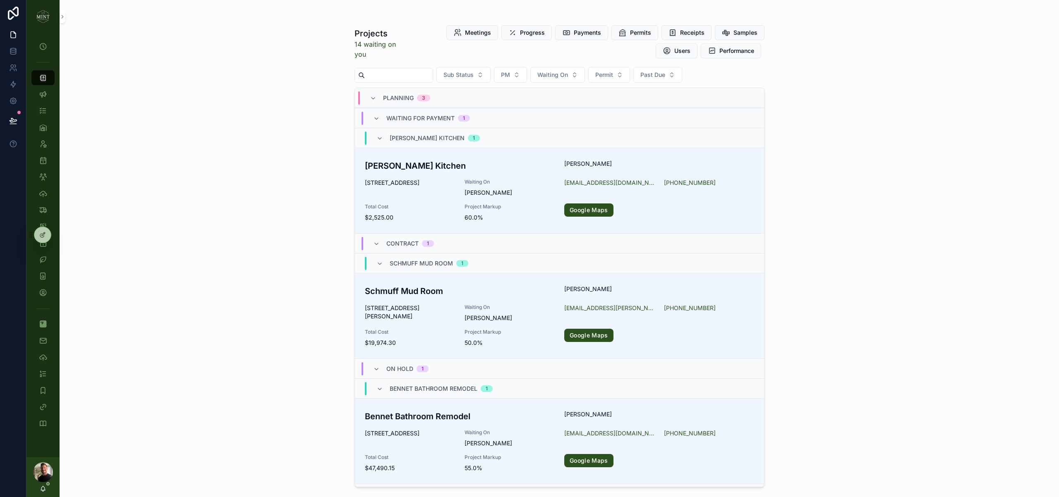
click at [400, 78] on input "text" at bounding box center [399, 76] width 68 height 12
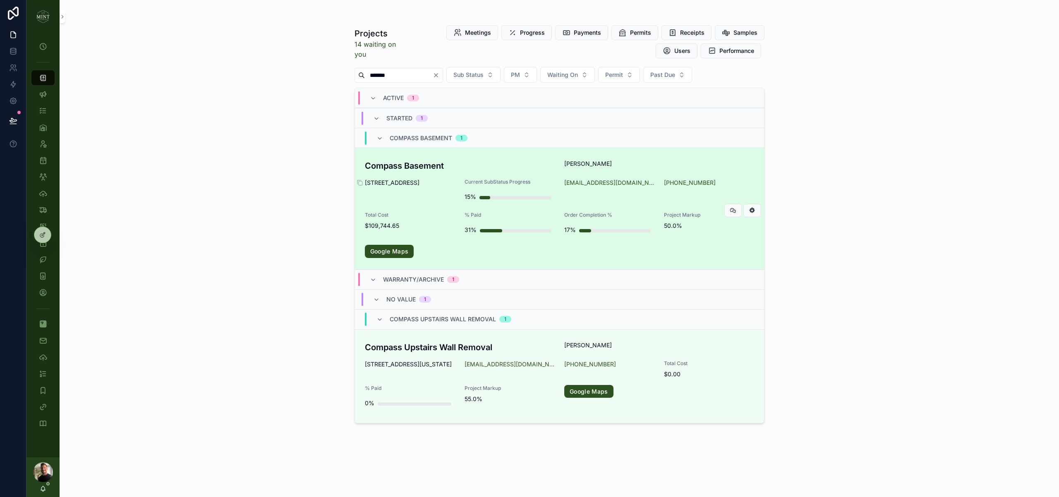
type input "*******"
click at [406, 180] on span "[STREET_ADDRESS]" at bounding box center [410, 183] width 90 height 8
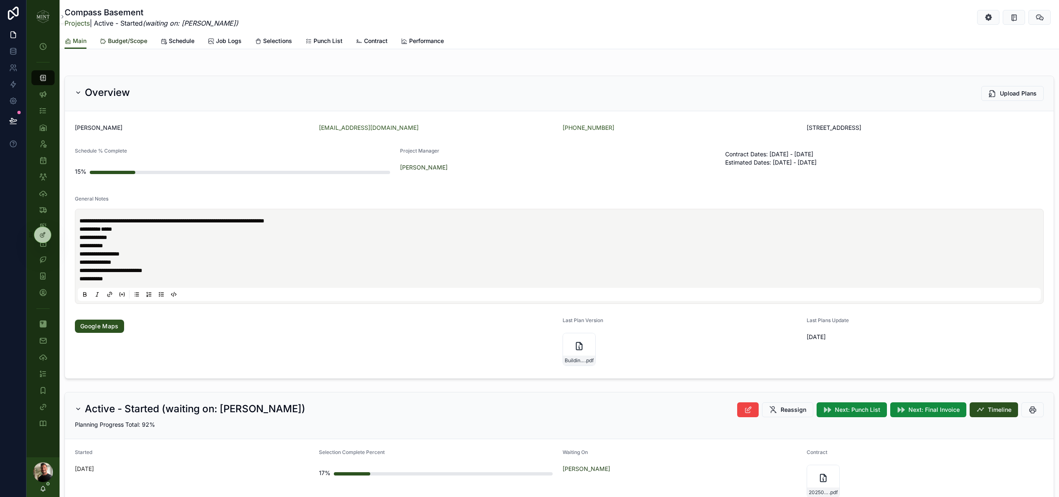
click at [128, 42] on span "Budget/Scope" at bounding box center [127, 41] width 39 height 8
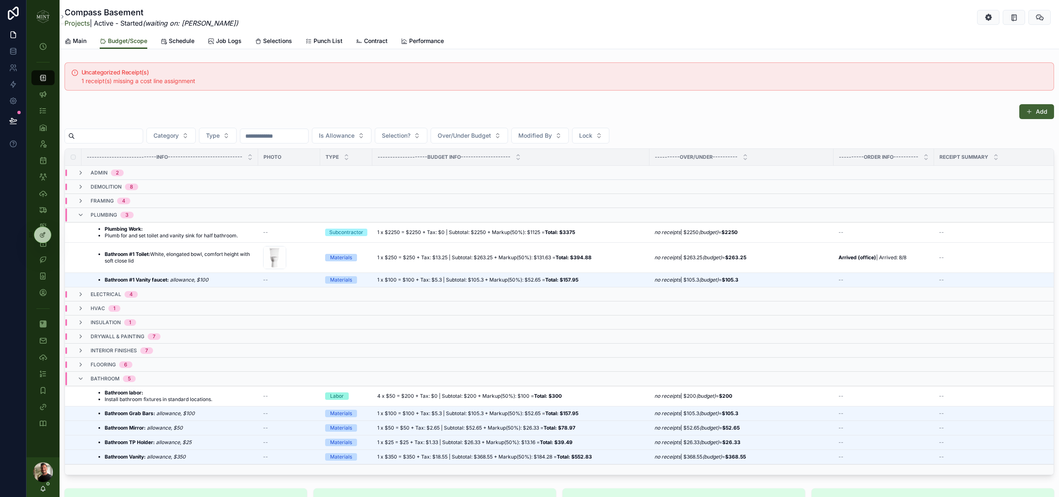
click at [1030, 115] on button "Add" at bounding box center [1037, 111] width 35 height 15
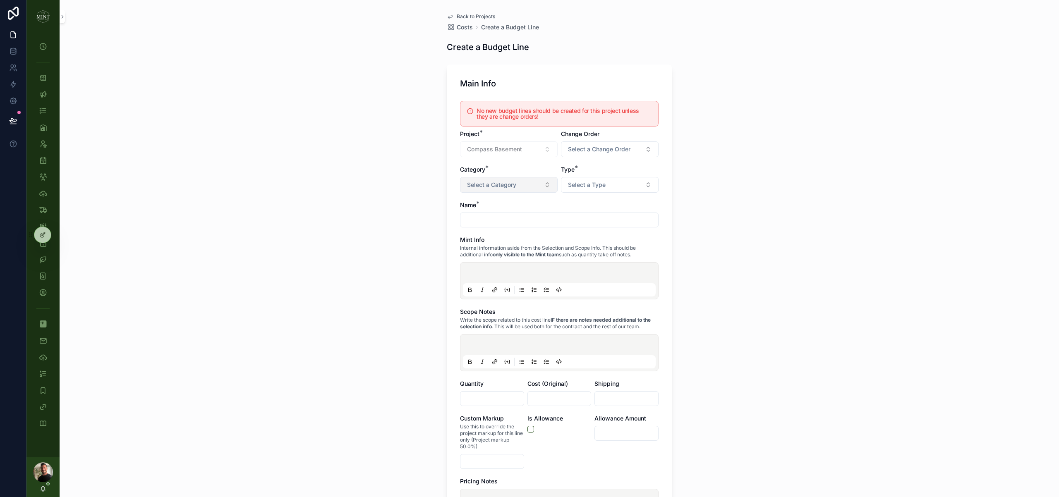
click at [547, 184] on button "Select a Category" at bounding box center [509, 185] width 98 height 16
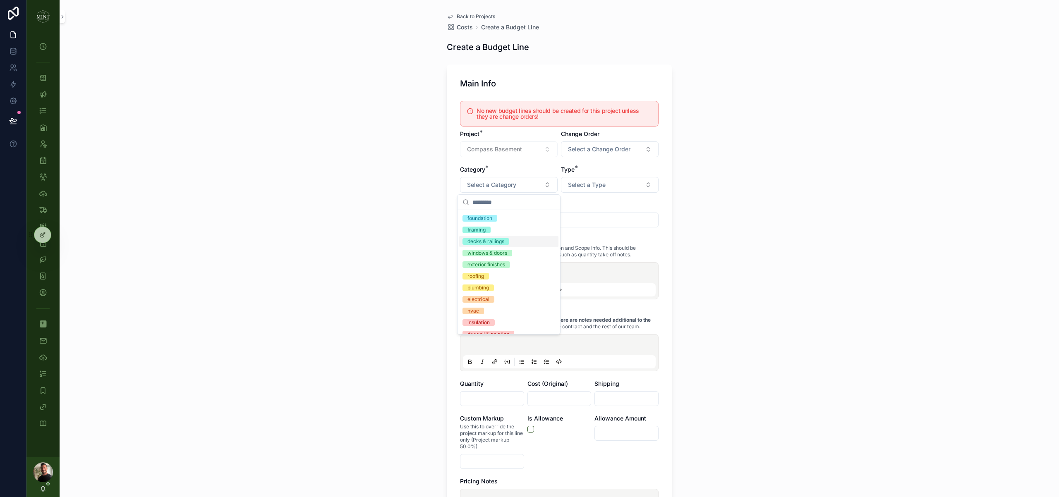
scroll to position [64, 0]
click at [490, 282] on span "plumbing" at bounding box center [478, 281] width 31 height 7
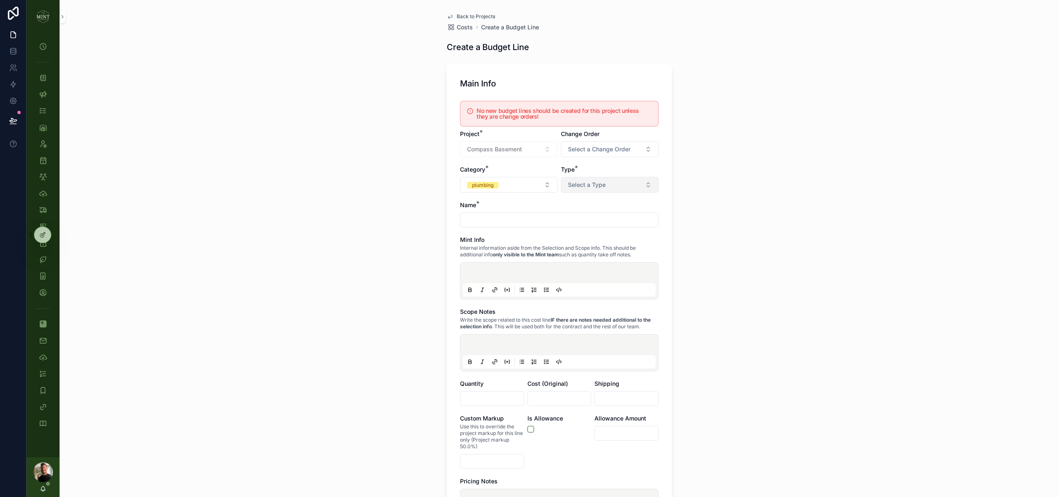
click at [634, 188] on button "Select a Type" at bounding box center [610, 185] width 98 height 16
click at [600, 244] on div "Materials" at bounding box center [609, 241] width 99 height 12
click at [504, 223] on input "text" at bounding box center [560, 220] width 198 height 12
type input "**********"
drag, startPoint x: 704, startPoint y: 220, endPoint x: 706, endPoint y: 223, distance: 4.5
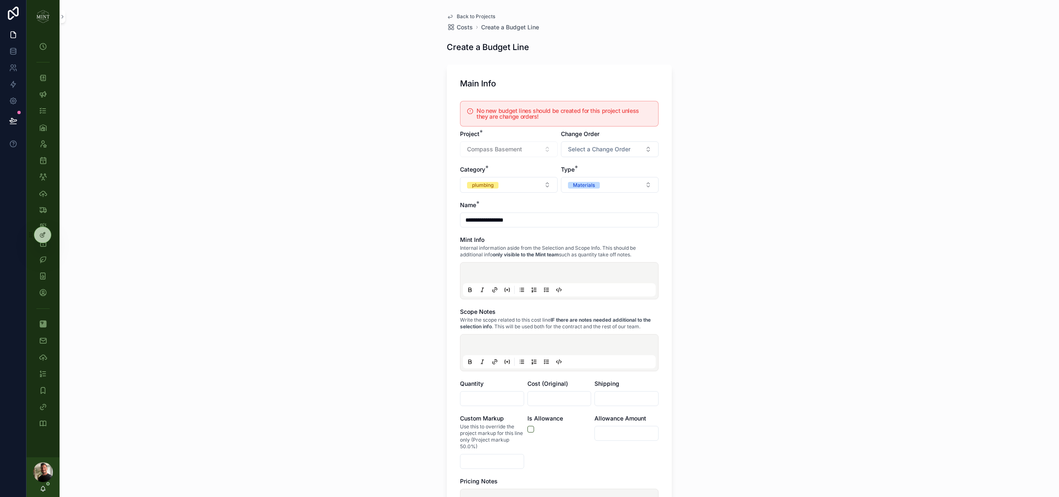
click at [704, 220] on div "**********" at bounding box center [560, 248] width 1000 height 497
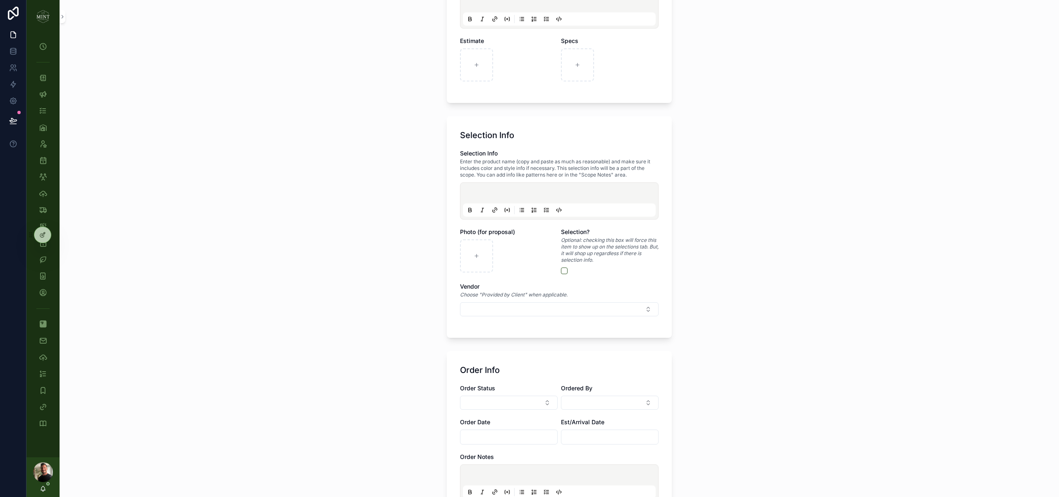
scroll to position [500, 0]
click at [564, 268] on button "button" at bounding box center [564, 269] width 7 height 7
click at [489, 192] on p at bounding box center [561, 193] width 193 height 8
click at [480, 266] on div at bounding box center [476, 254] width 33 height 33
type input "**********"
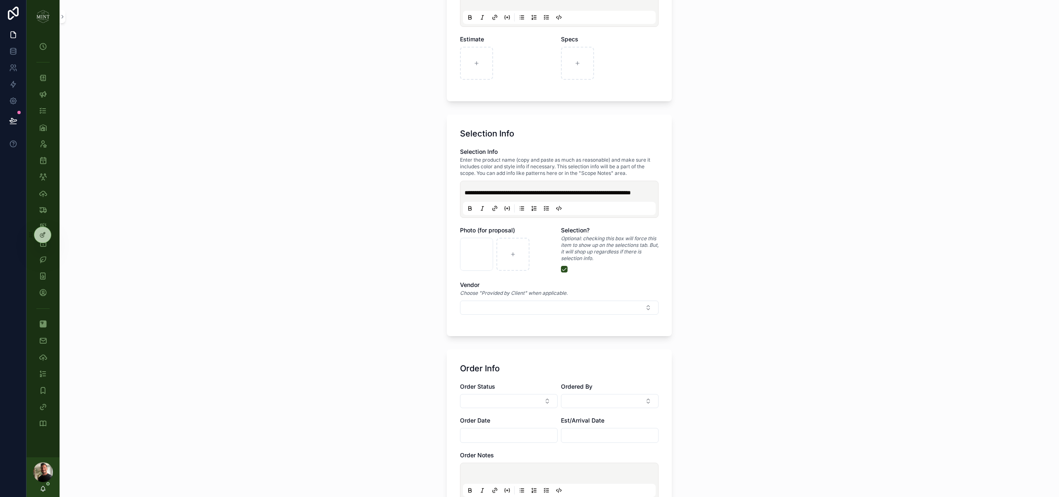
click at [518, 197] on p "**********" at bounding box center [561, 193] width 193 height 8
click at [496, 212] on icon at bounding box center [495, 208] width 7 height 7
type input "**********"
click at [575, 315] on button "Select Button" at bounding box center [559, 308] width 199 height 14
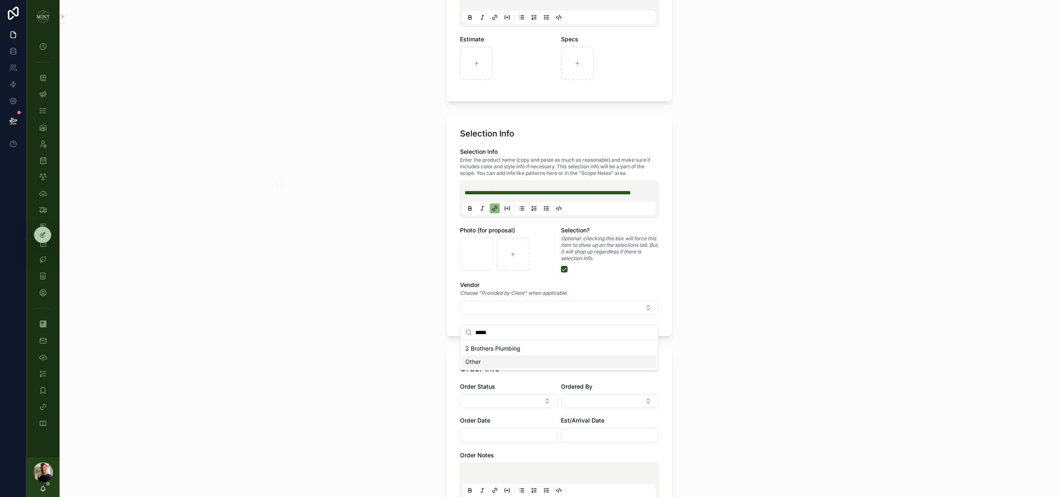
type input "*****"
click at [560, 365] on div "Other" at bounding box center [559, 361] width 195 height 13
click at [764, 356] on div "**********" at bounding box center [560, 248] width 1000 height 497
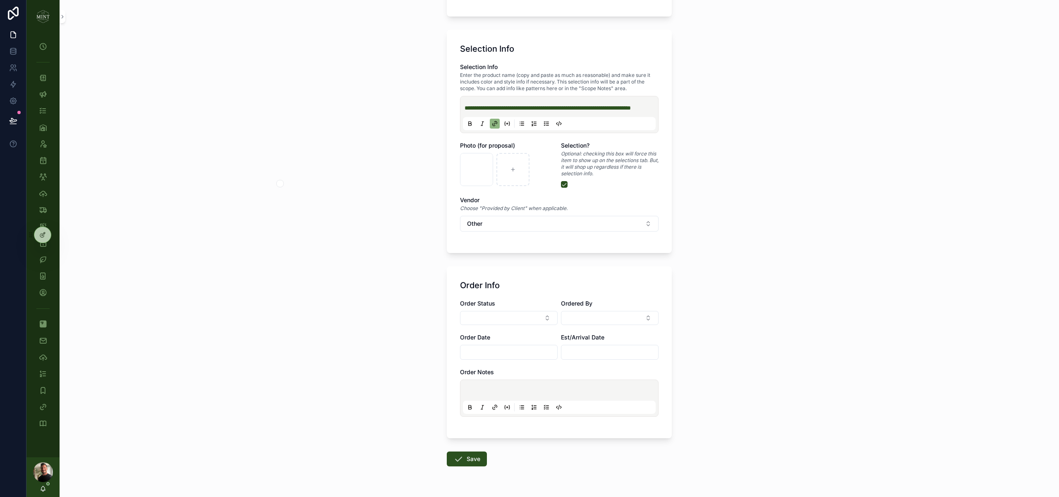
scroll to position [615, 0]
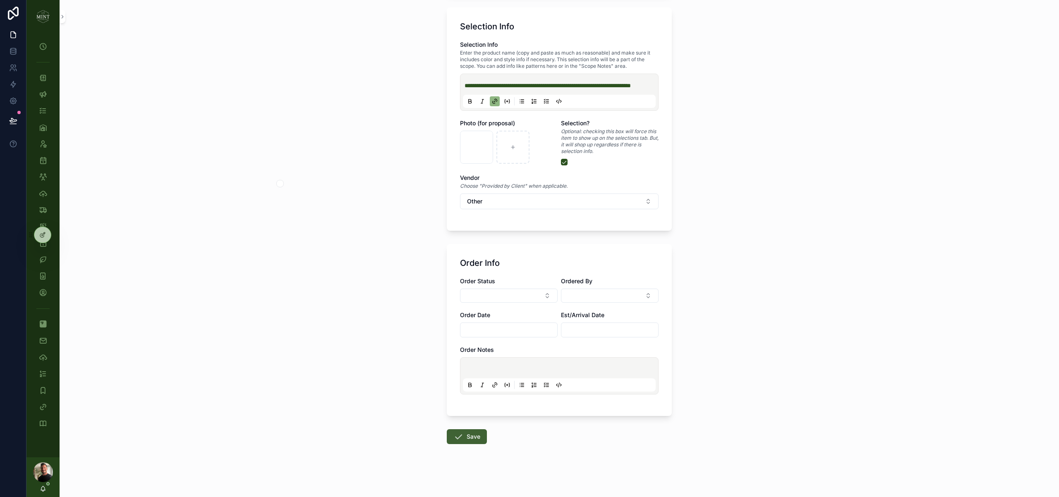
click at [472, 437] on button "Save" at bounding box center [467, 437] width 40 height 15
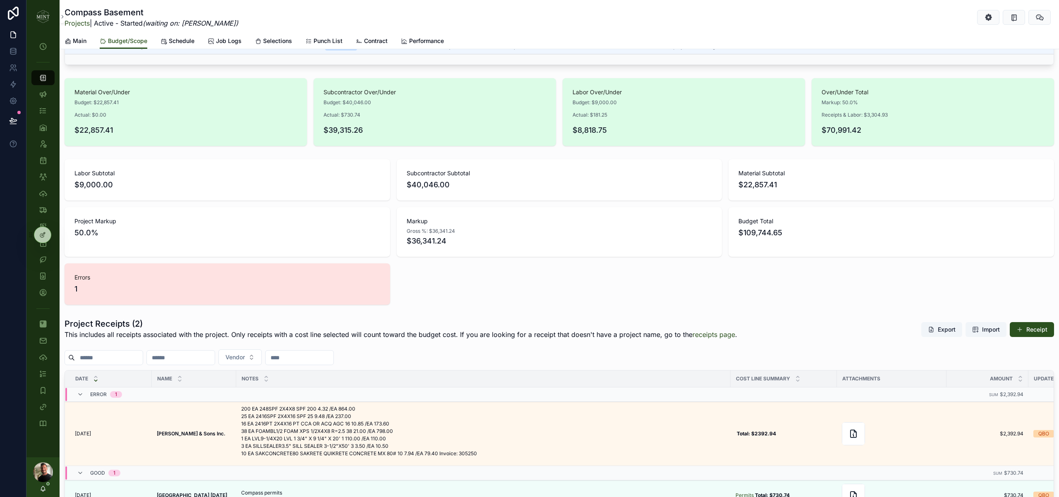
scroll to position [519, 0]
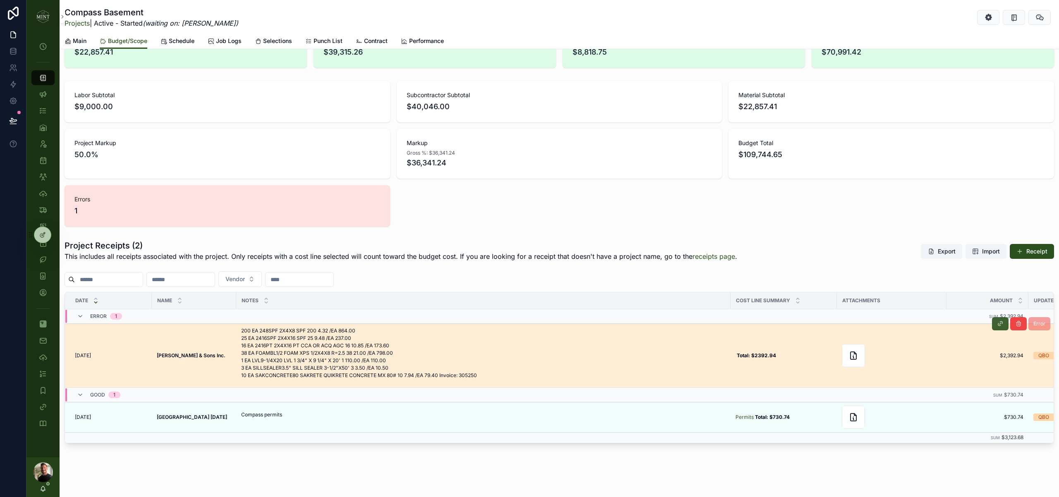
click at [1000, 321] on icon at bounding box center [1000, 324] width 7 height 7
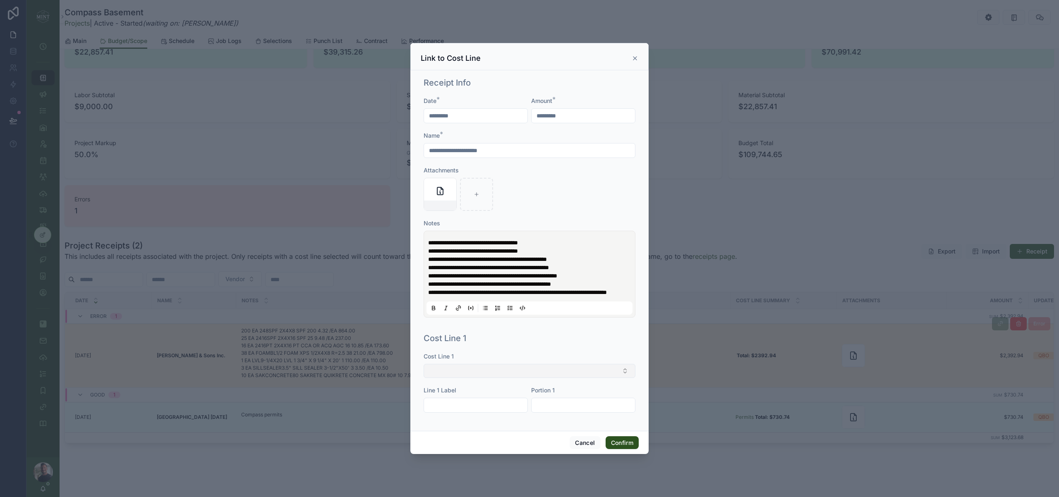
click at [521, 376] on button "Select Button" at bounding box center [530, 371] width 212 height 14
type input "*******"
click at [479, 421] on div "Framing materials" at bounding box center [530, 421] width 208 height 13
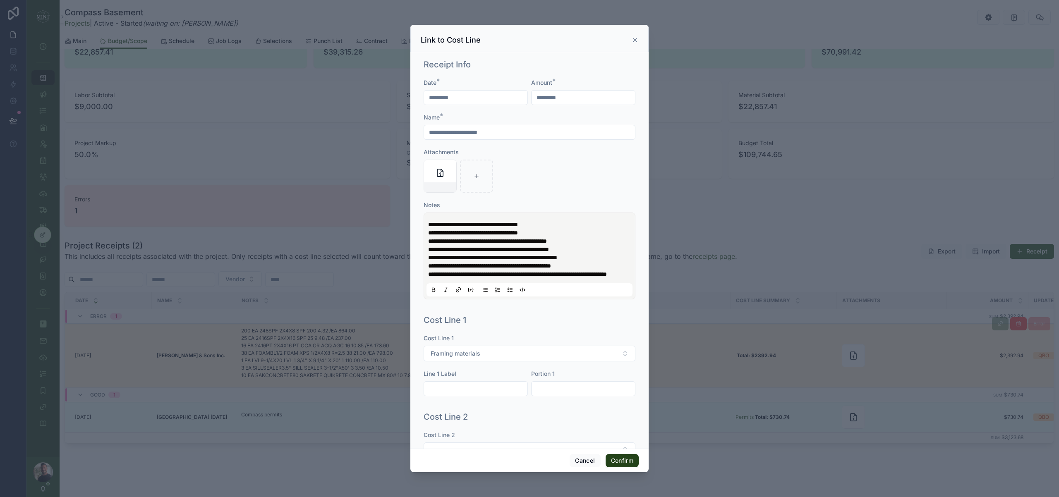
click at [627, 462] on button "Confirm" at bounding box center [622, 460] width 33 height 13
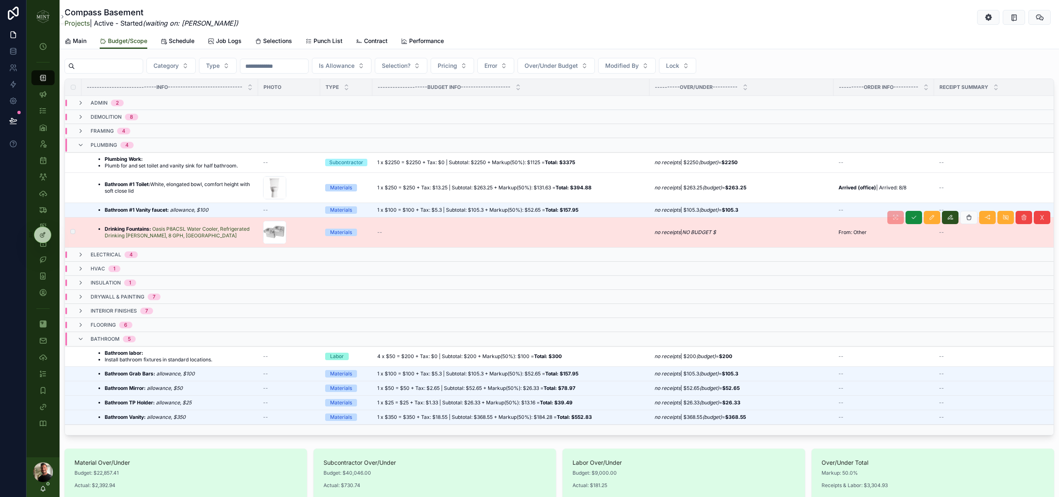
scroll to position [26, 0]
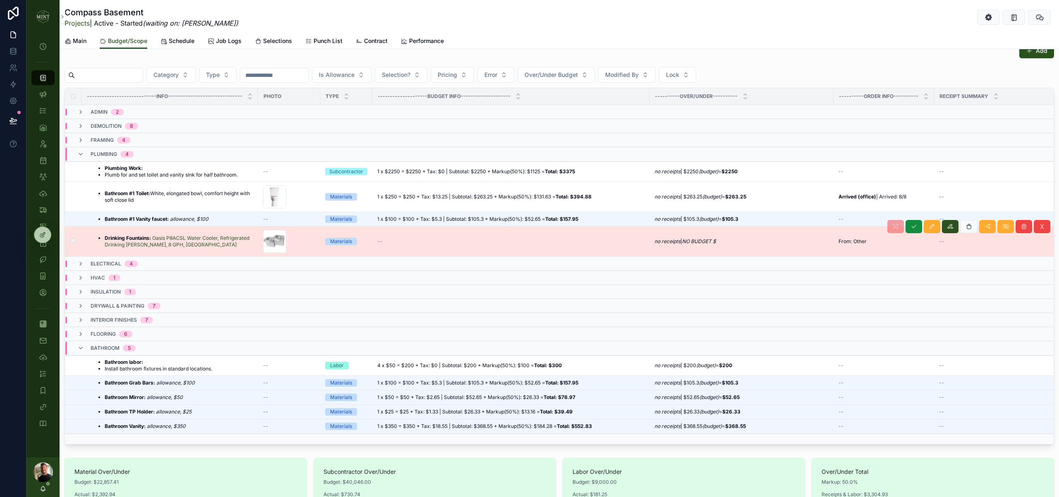
click at [136, 236] on strong "Drinking Fountains:" at bounding box center [128, 238] width 46 height 6
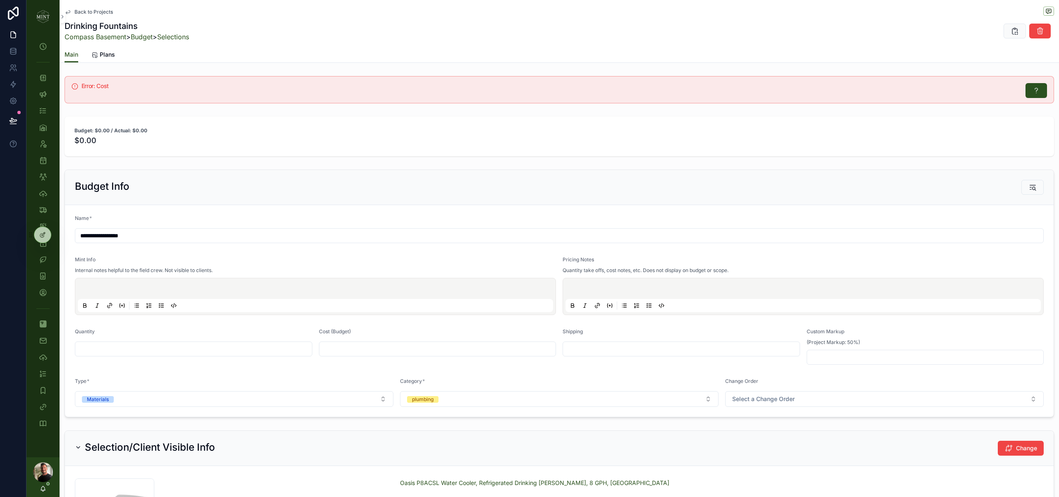
click at [247, 353] on input "text" at bounding box center [193, 349] width 237 height 12
type input "***"
click at [351, 348] on input "text" at bounding box center [437, 349] width 237 height 12
type input "*****"
click at [377, 377] on form "**********" at bounding box center [559, 311] width 989 height 212
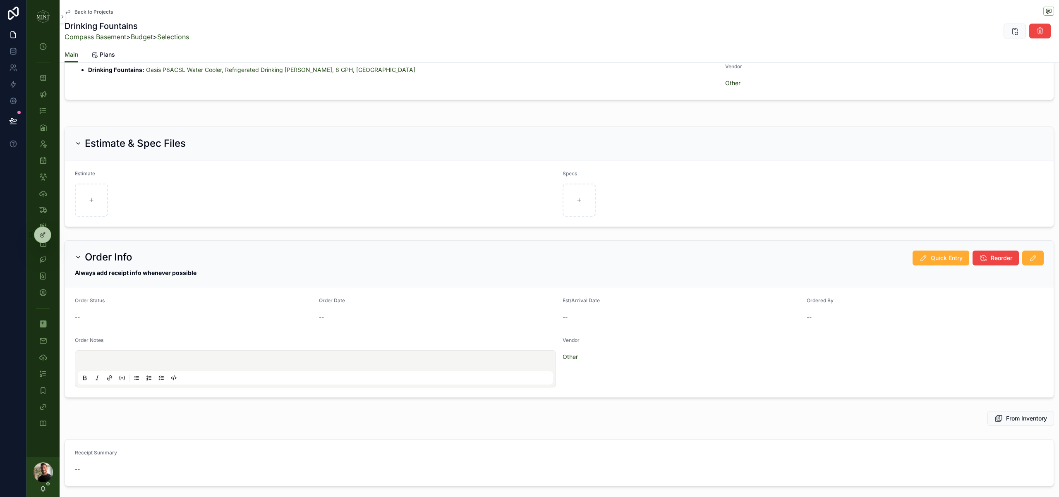
scroll to position [579, 0]
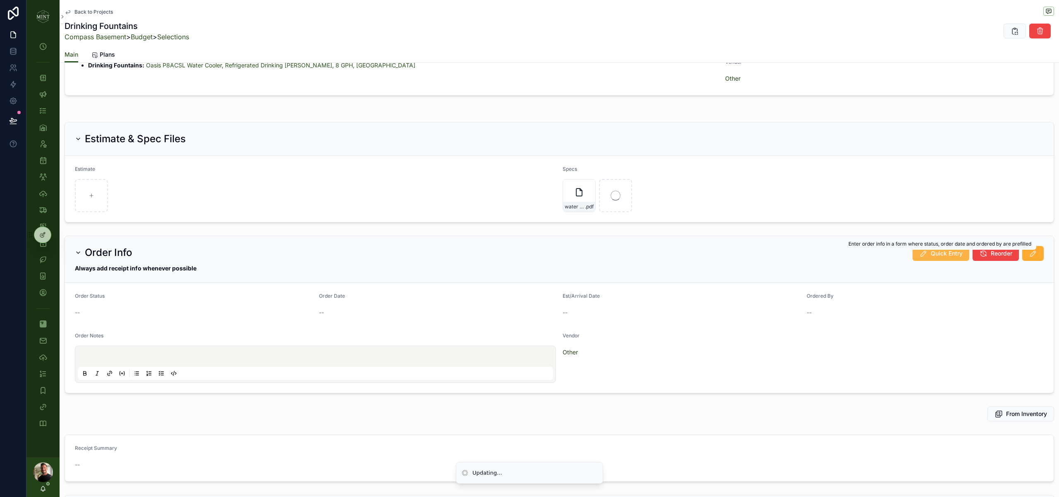
click at [944, 256] on span "Quick Entry" at bounding box center [947, 254] width 32 height 8
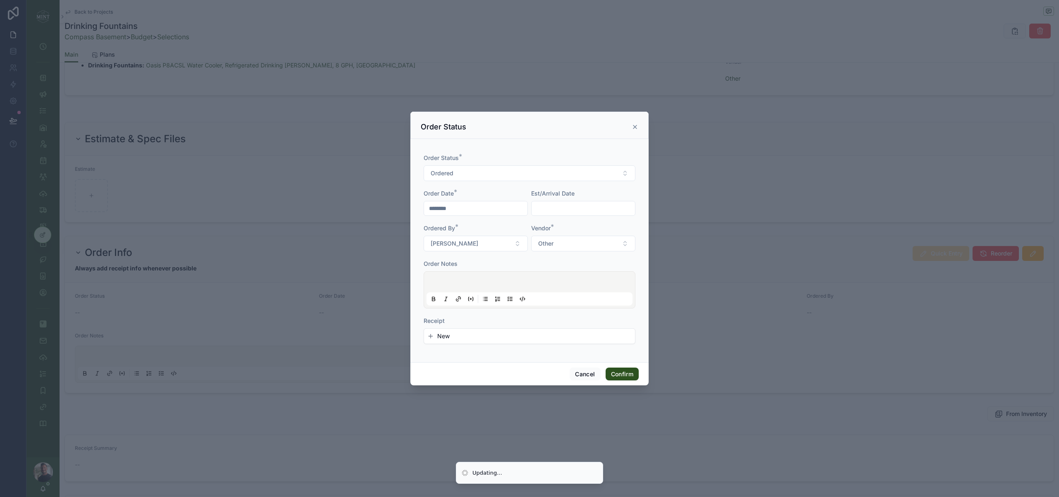
click at [556, 207] on input "text" at bounding box center [583, 209] width 103 height 12
click at [600, 314] on button "18" at bounding box center [598, 313] width 15 height 15
type input "*********"
click at [491, 355] on div "Order Status * Ordered Order Date * ******** Est/Arrival Date ********* Ordered…" at bounding box center [530, 250] width 238 height 223
click at [632, 379] on button "Confirm" at bounding box center [622, 374] width 33 height 13
